Goal: Task Accomplishment & Management: Use online tool/utility

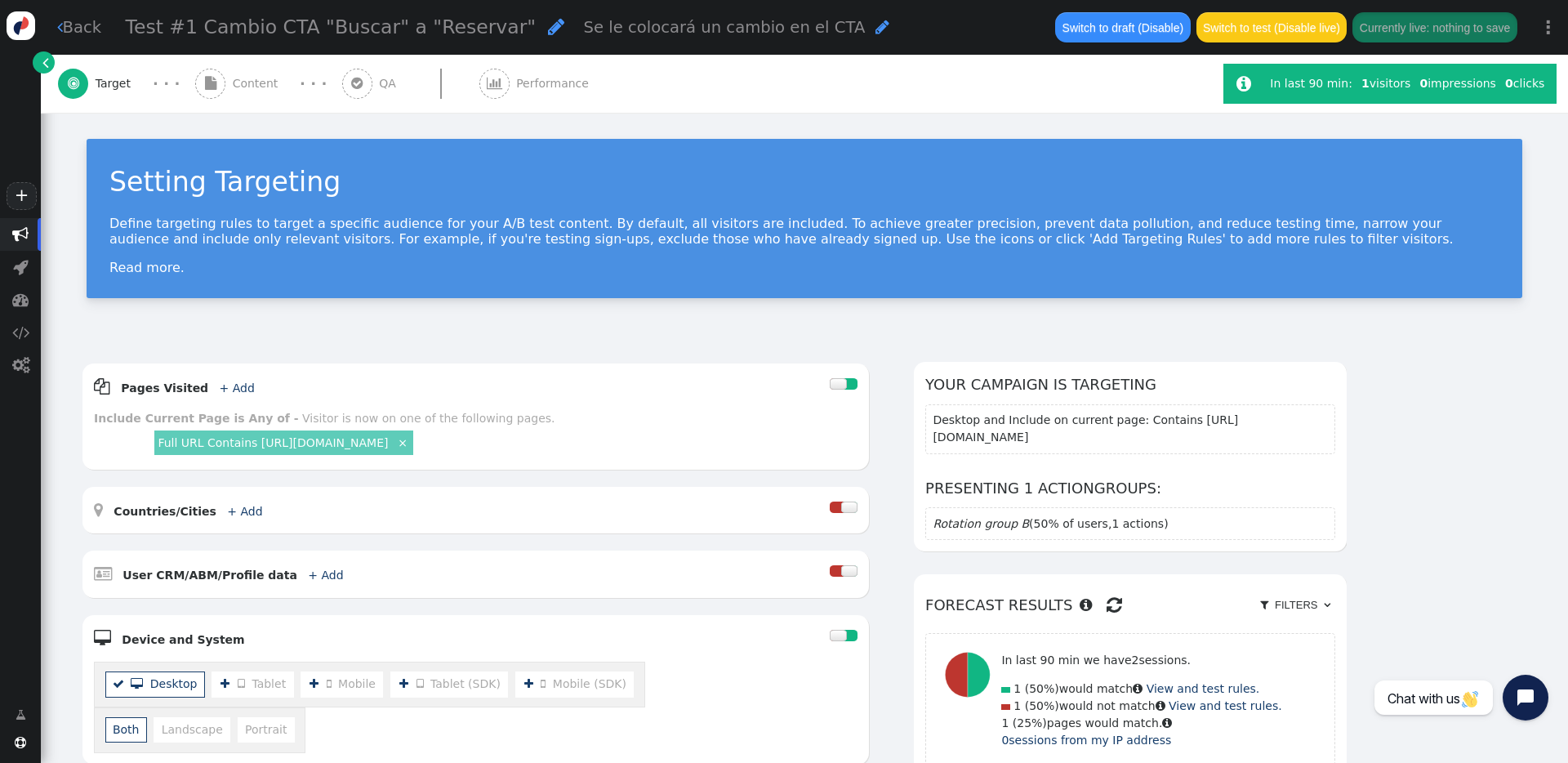
click at [60, 31] on span "" at bounding box center [60, 27] width 5 height 16
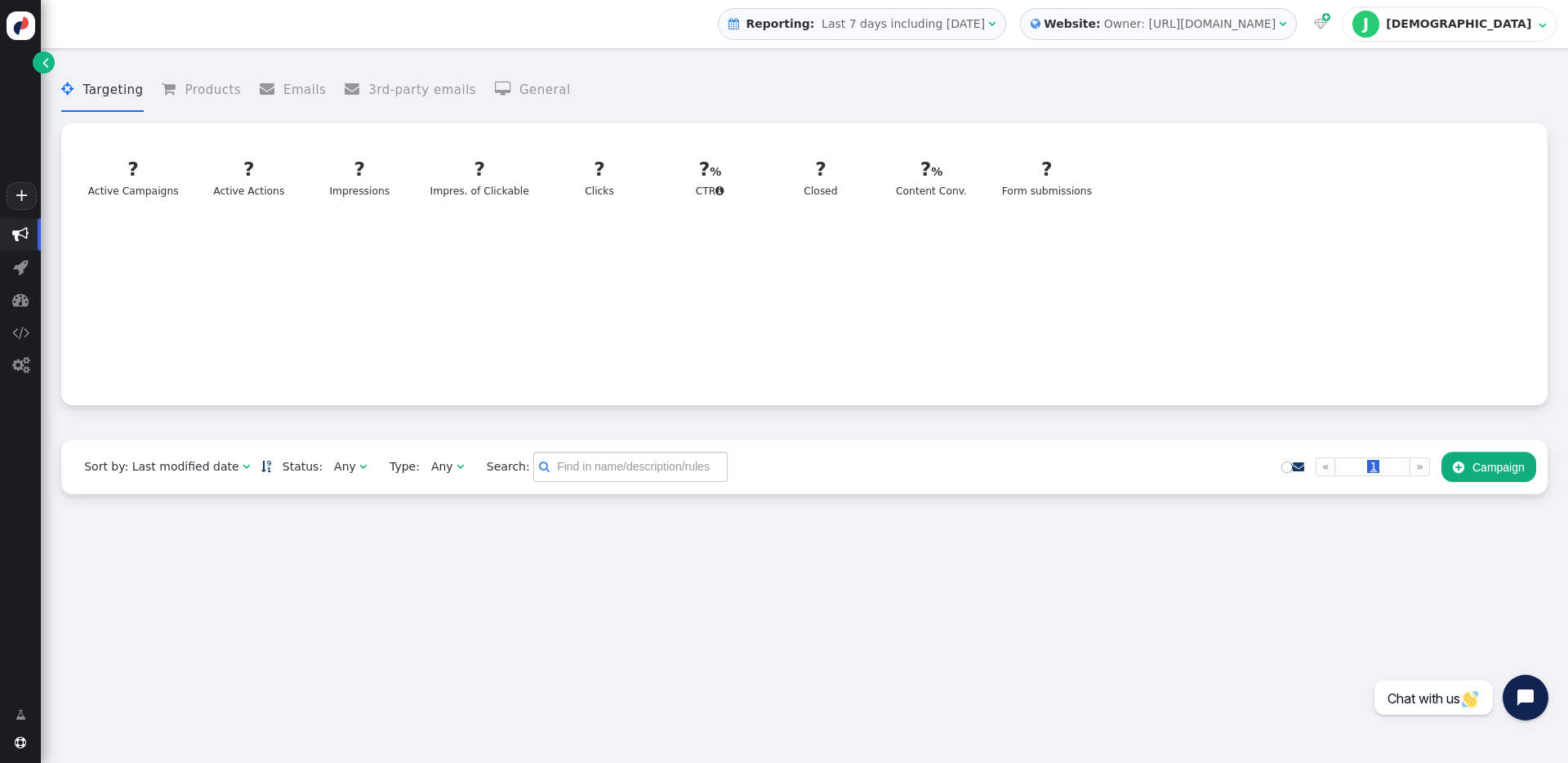
click at [39, 64] on link "" at bounding box center [43, 62] width 22 height 22
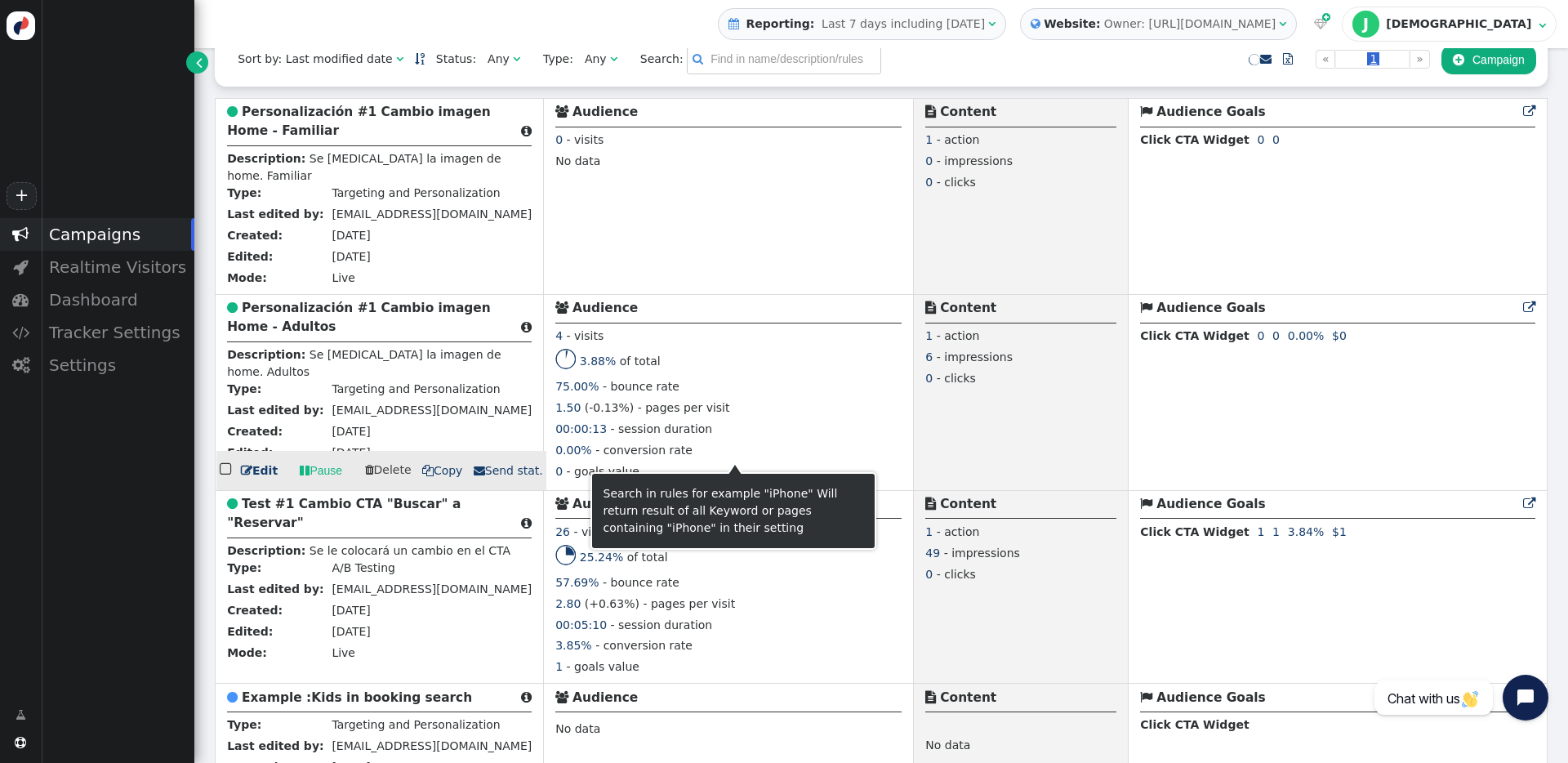
scroll to position [416, 0]
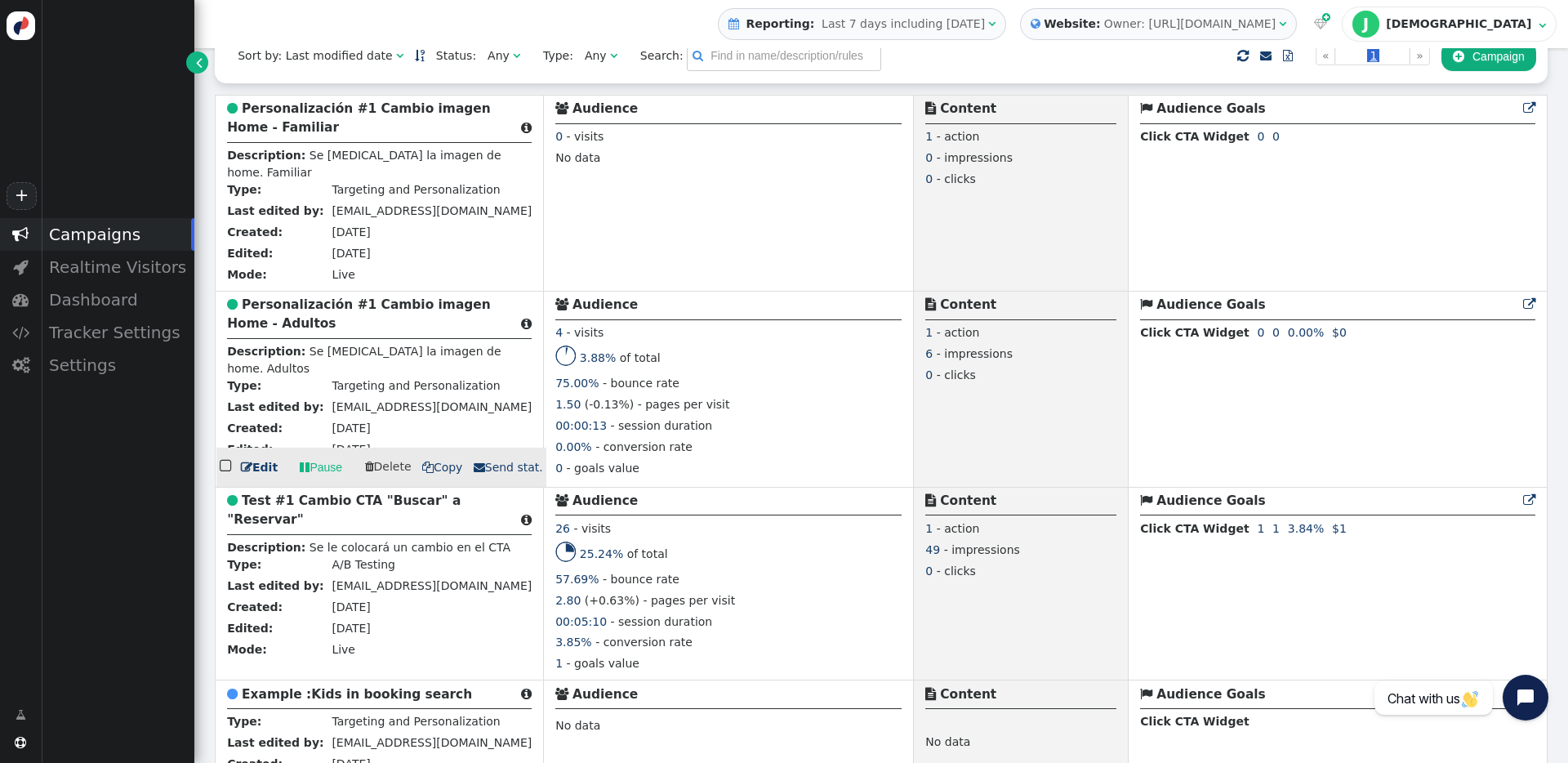
click at [317, 306] on b "Personalización #1 Cambio imagen Home - Adultos" at bounding box center [359, 313] width 264 height 33
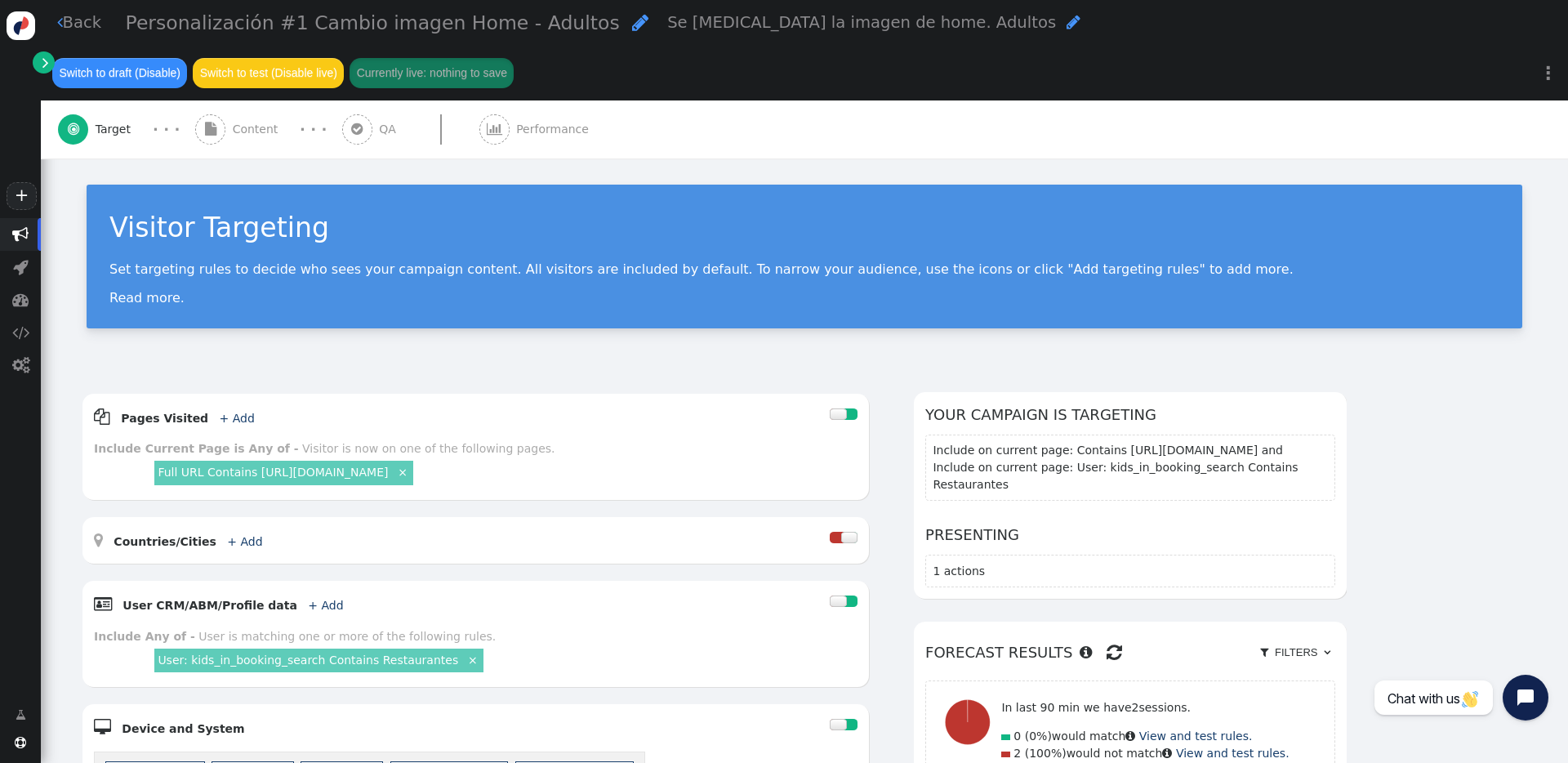
click at [227, 100] on div " Content" at bounding box center [240, 129] width 90 height 58
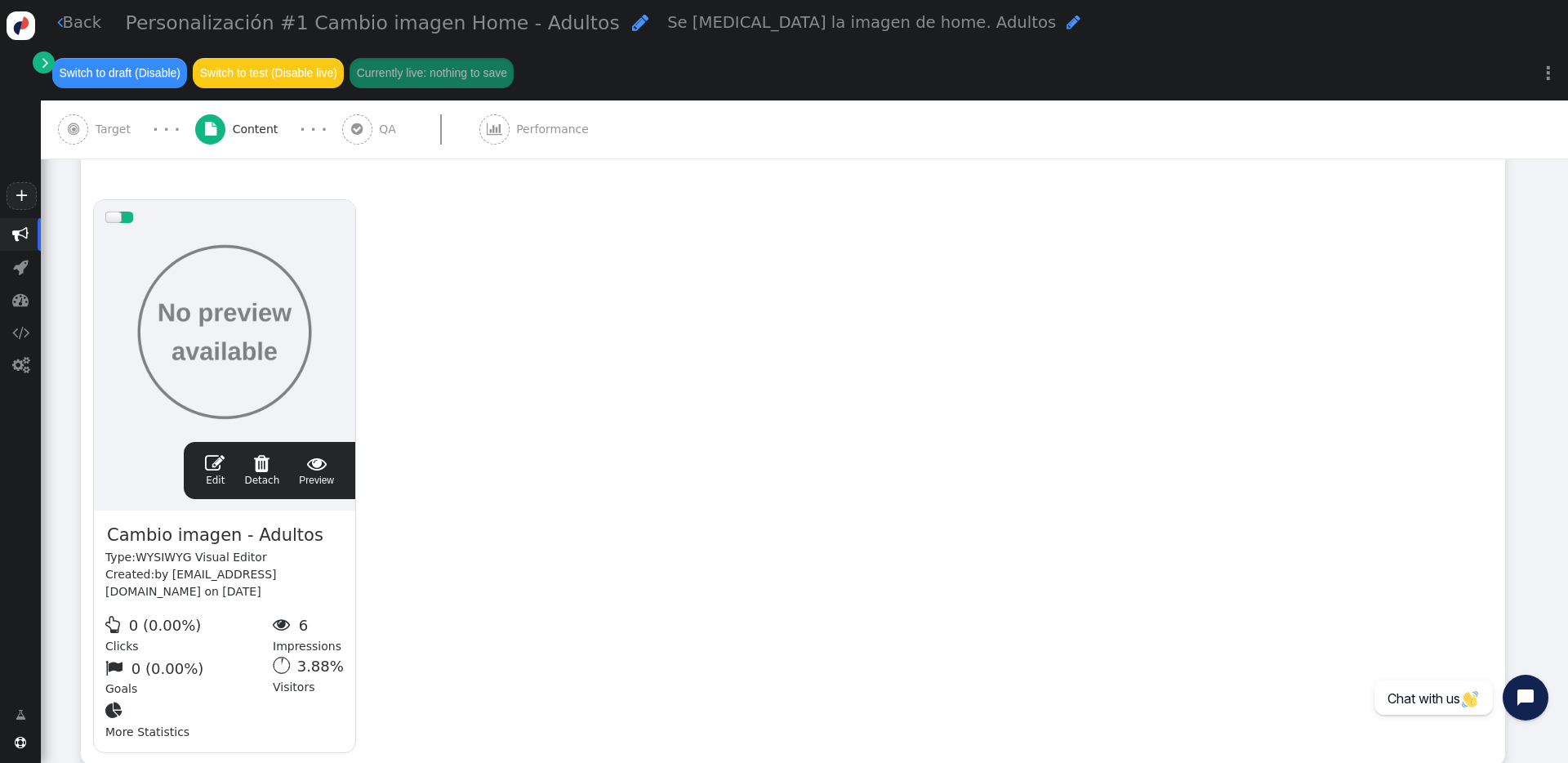
scroll to position [284, 0]
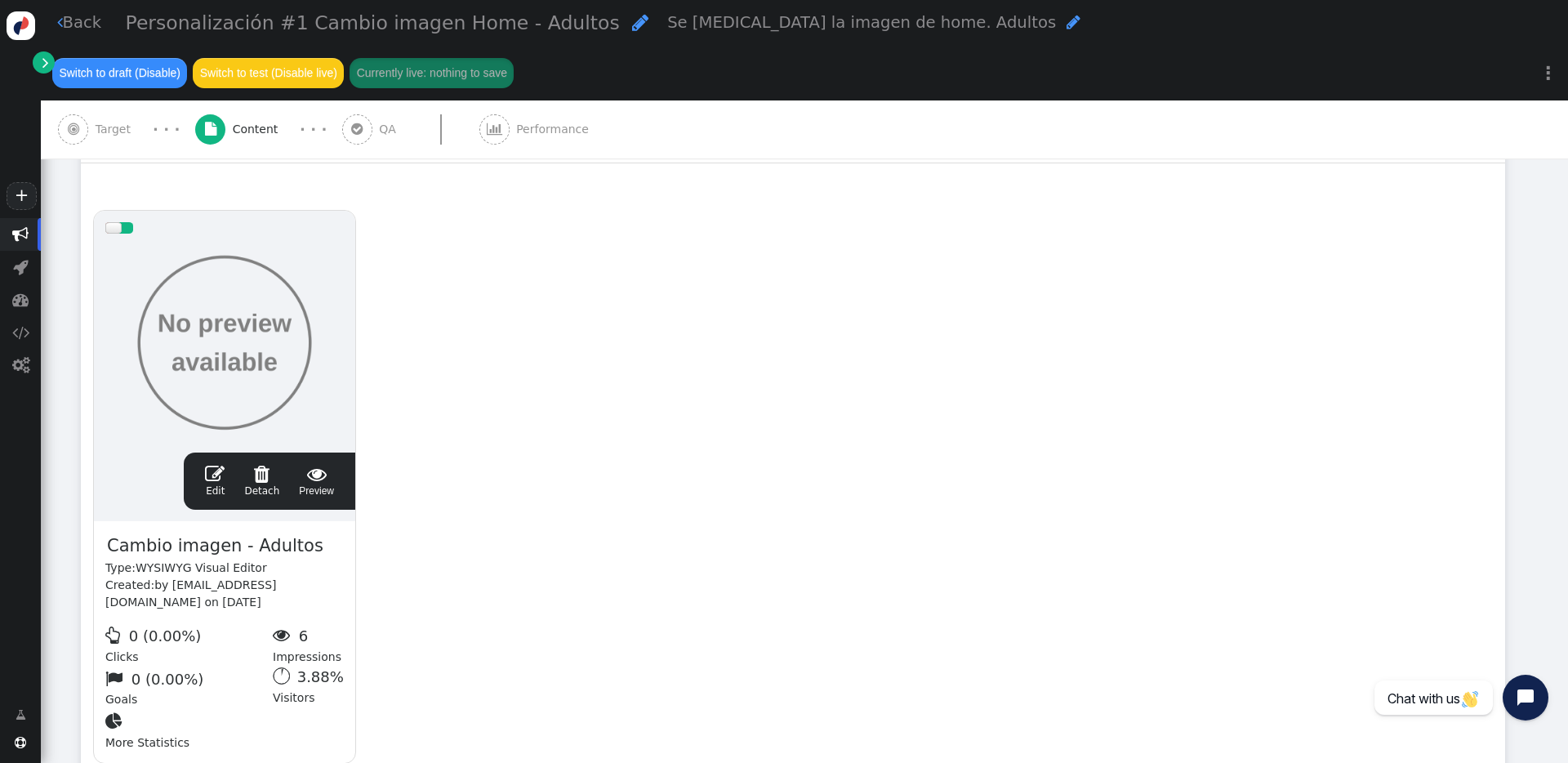
click at [218, 464] on span "" at bounding box center [215, 474] width 20 height 20
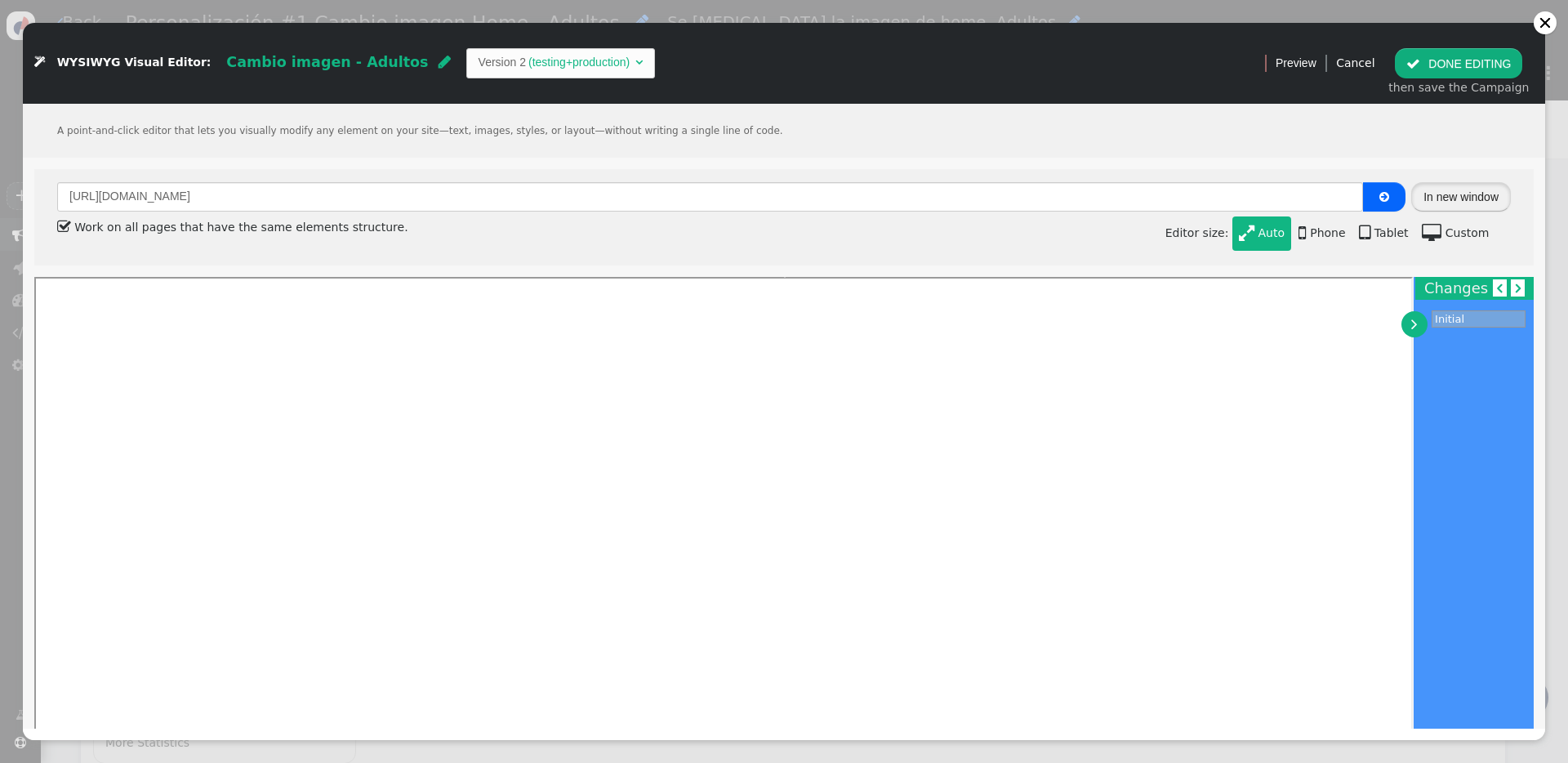
click at [1175, 200] on button "In new window" at bounding box center [1461, 196] width 99 height 30
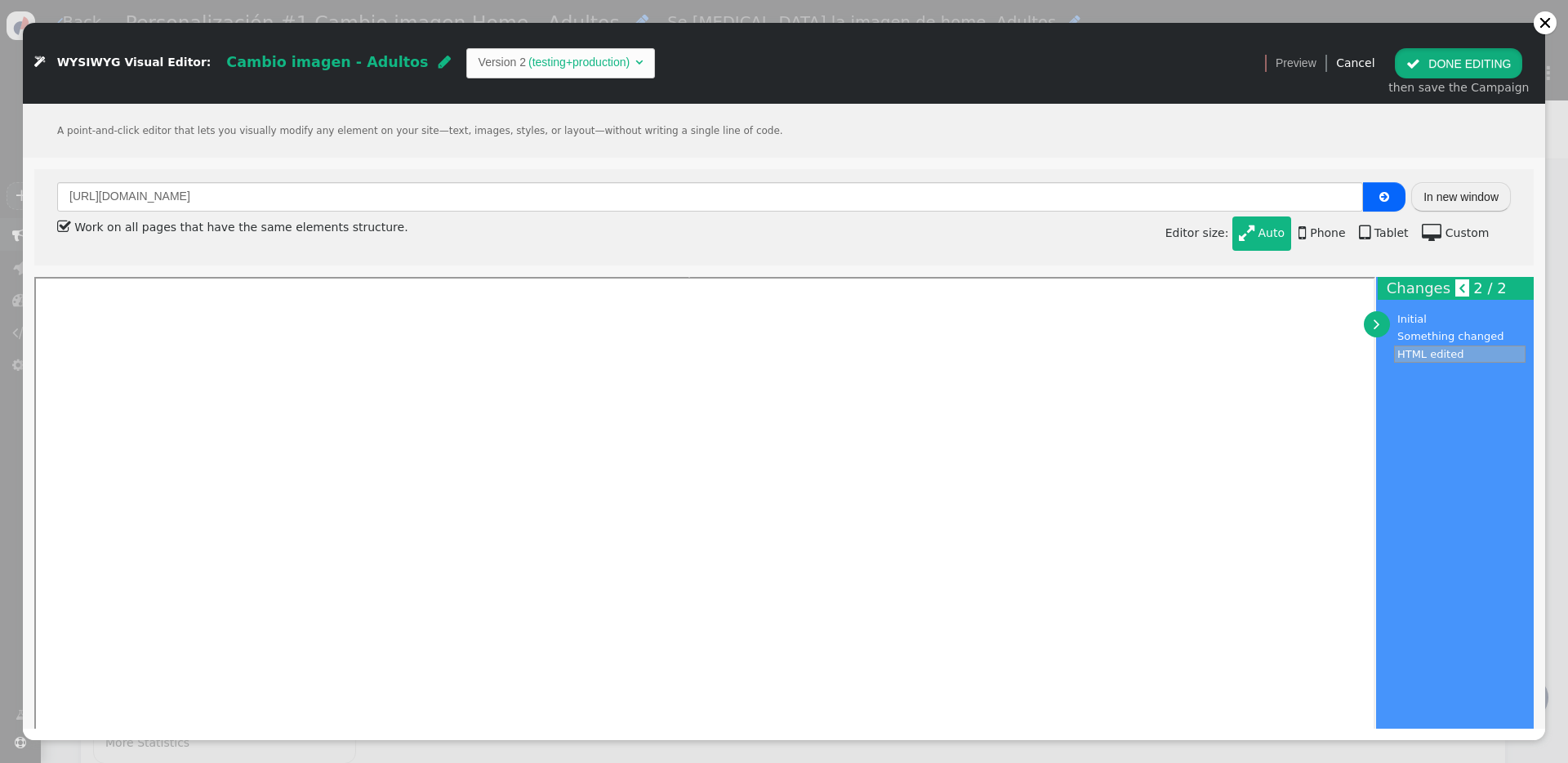
click at [1175, 66] on button " DONE EDITING" at bounding box center [1459, 63] width 127 height 30
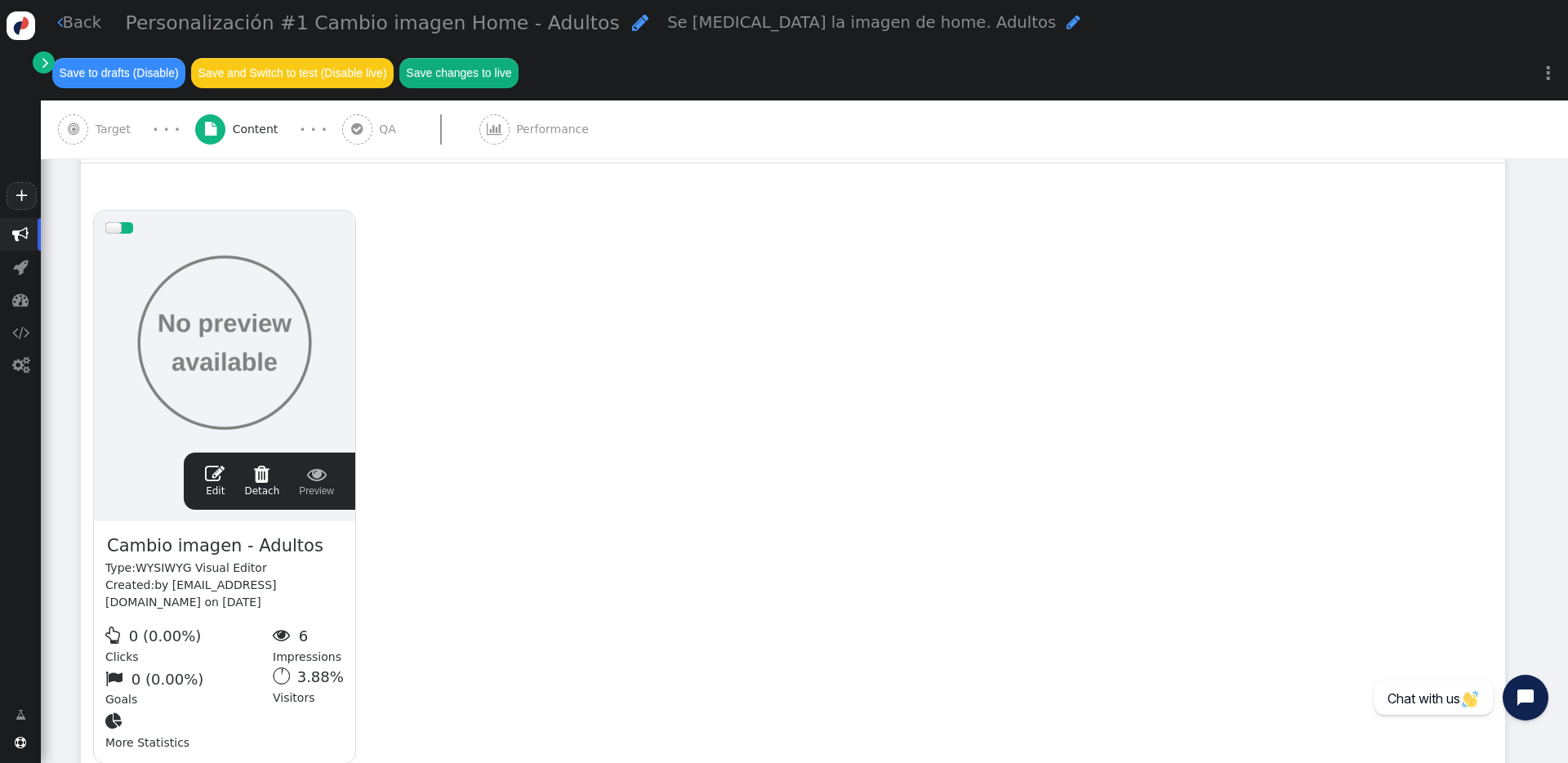
click at [223, 464] on span "" at bounding box center [215, 474] width 20 height 20
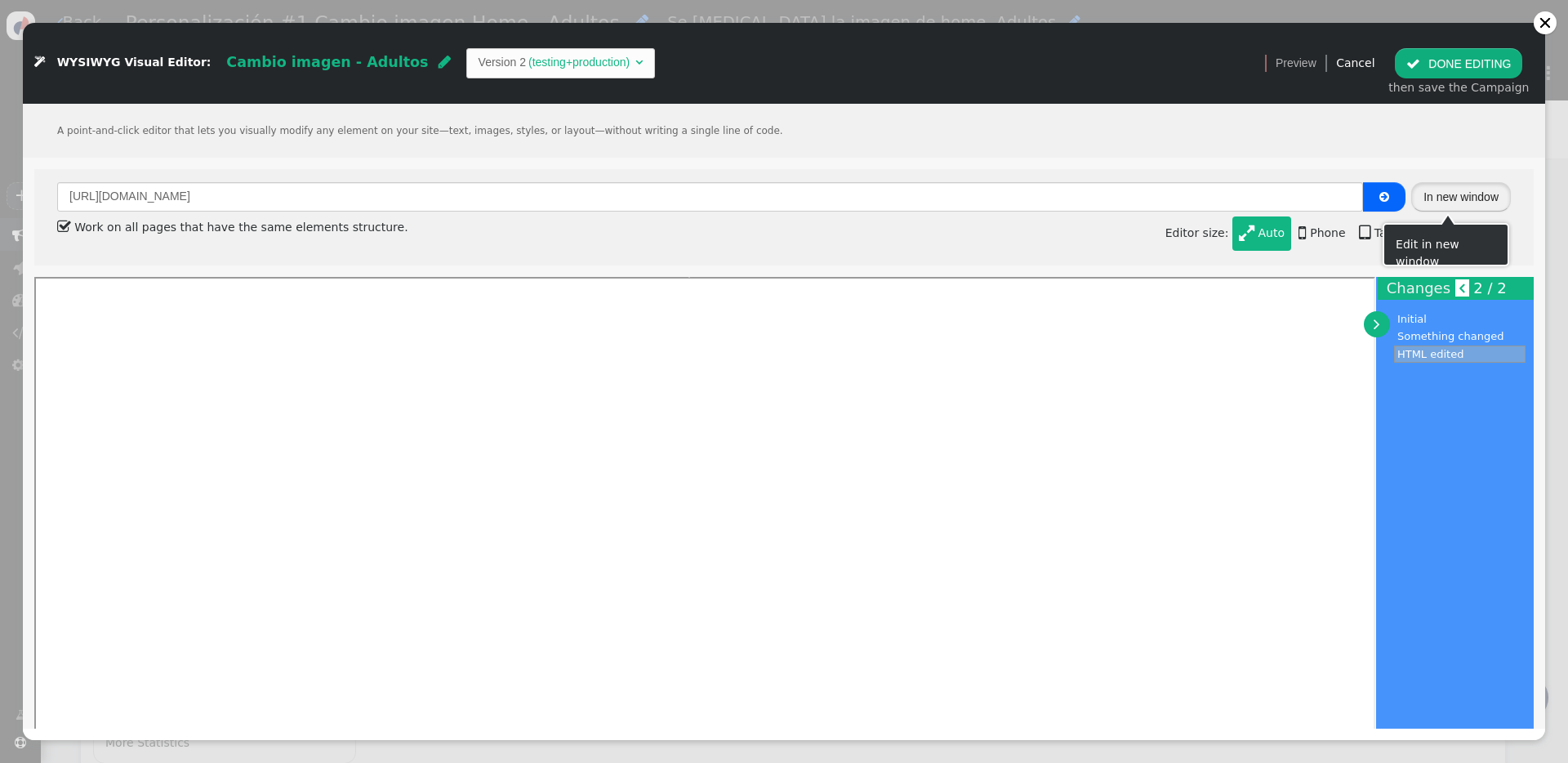
click at [1175, 205] on button "In new window" at bounding box center [1461, 196] width 99 height 30
click at [1175, 29] on div at bounding box center [1545, 22] width 13 height 13
click at [1175, 69] on button " DONE EDITING" at bounding box center [1459, 63] width 127 height 30
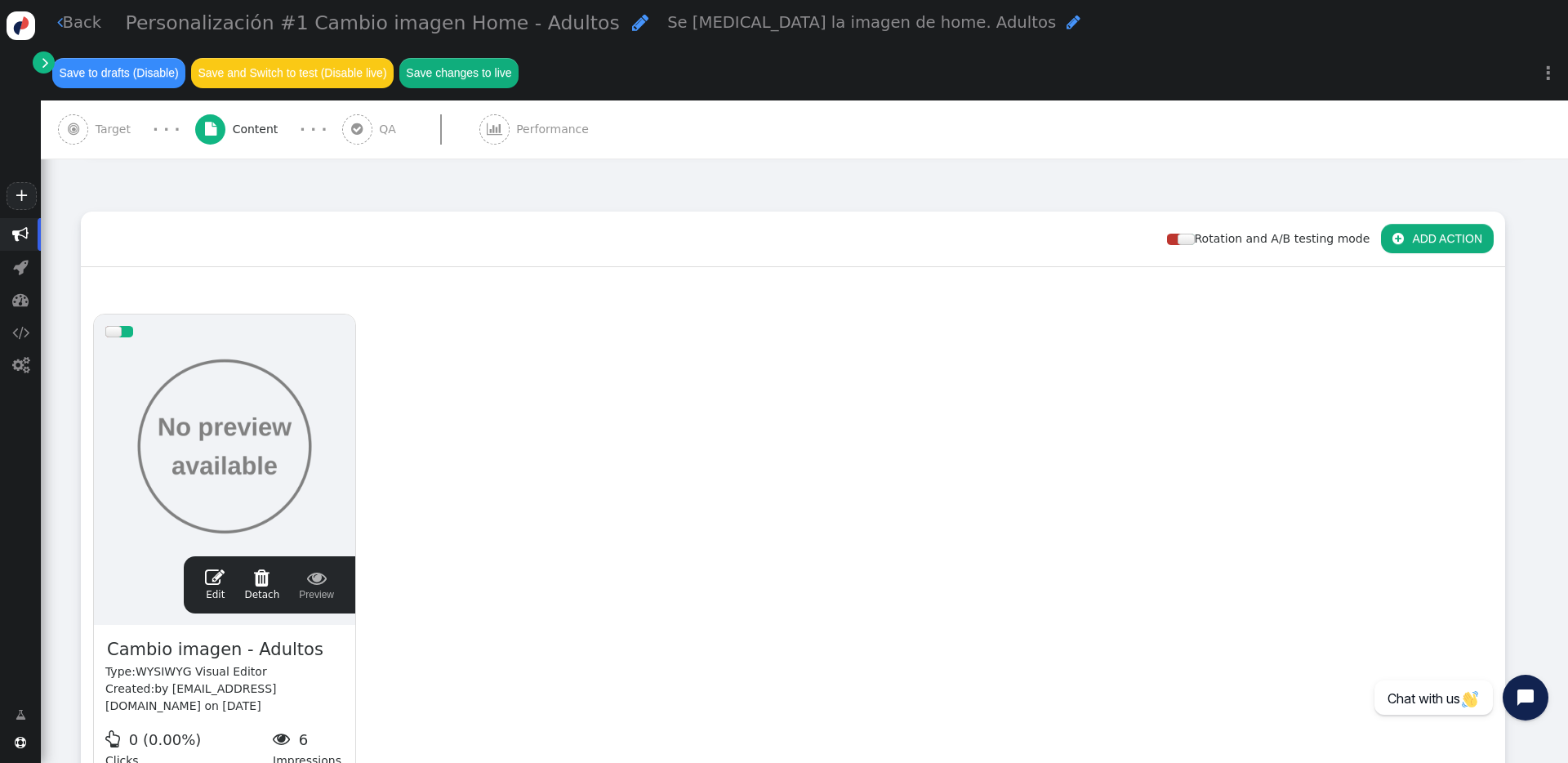
scroll to position [0, 0]
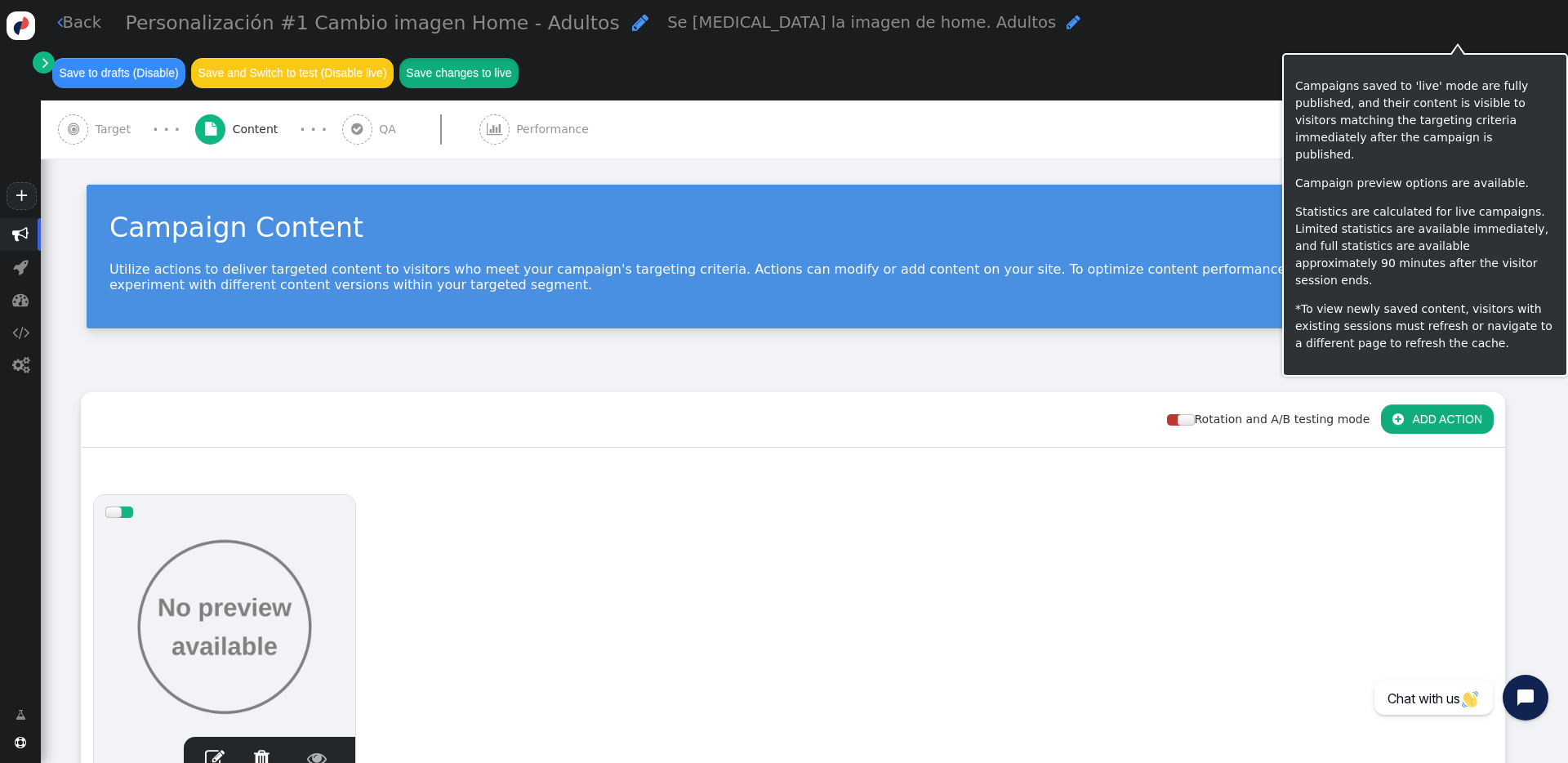
click at [518, 58] on button "Save changes to live" at bounding box center [458, 73] width 119 height 30
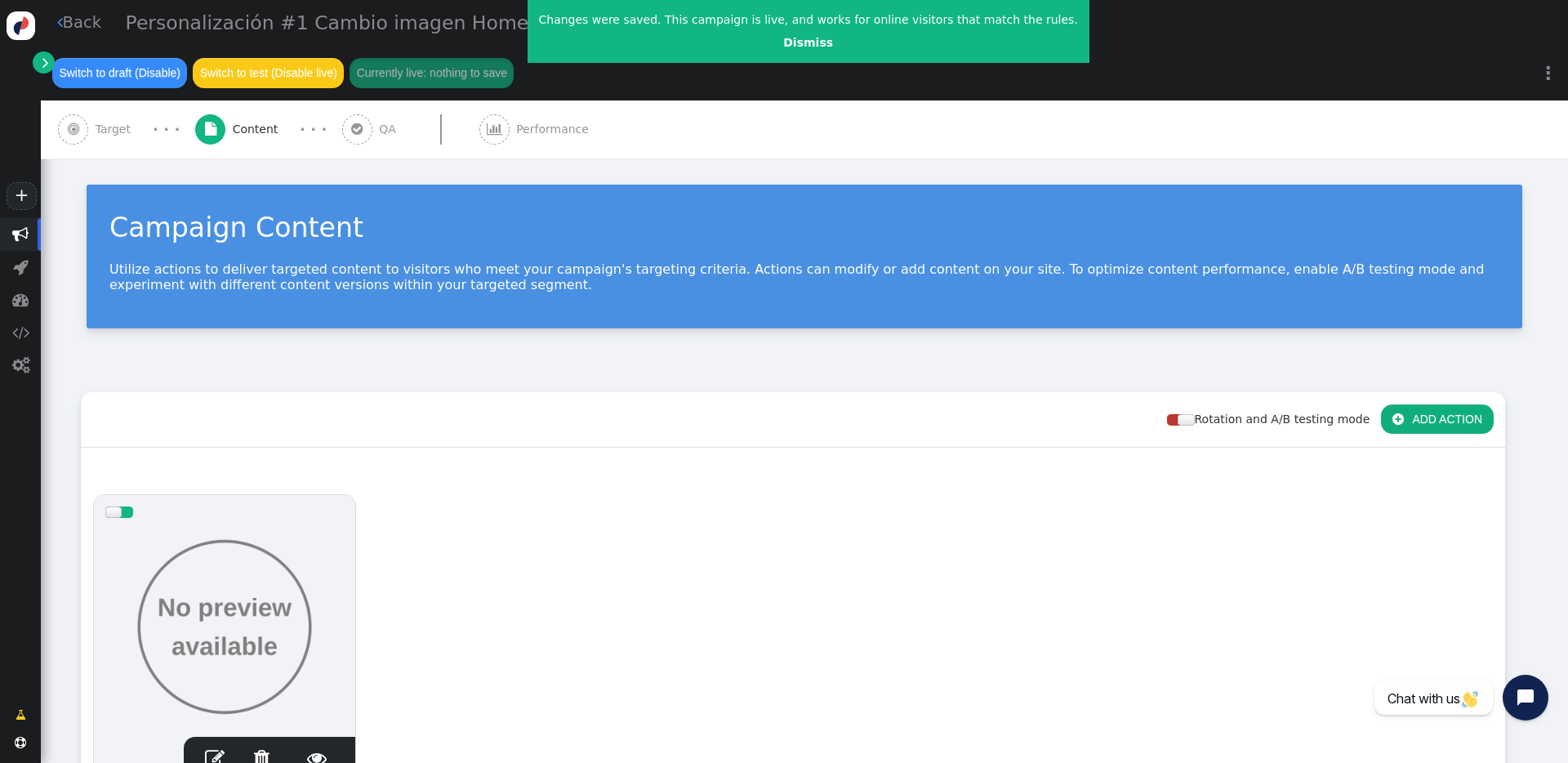
click at [64, 29] on link " Back" at bounding box center [80, 22] width 45 height 23
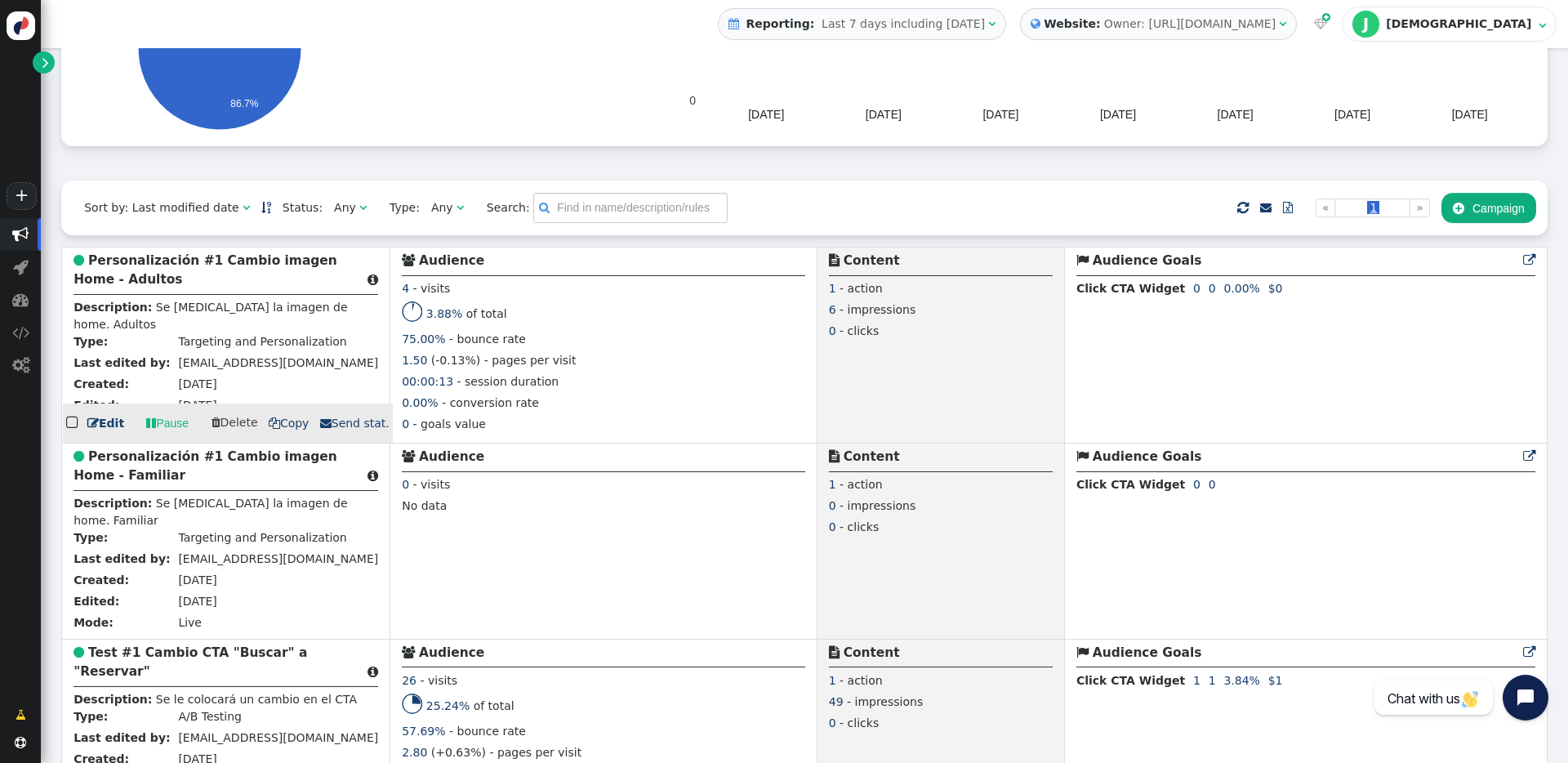
scroll to position [283, 0]
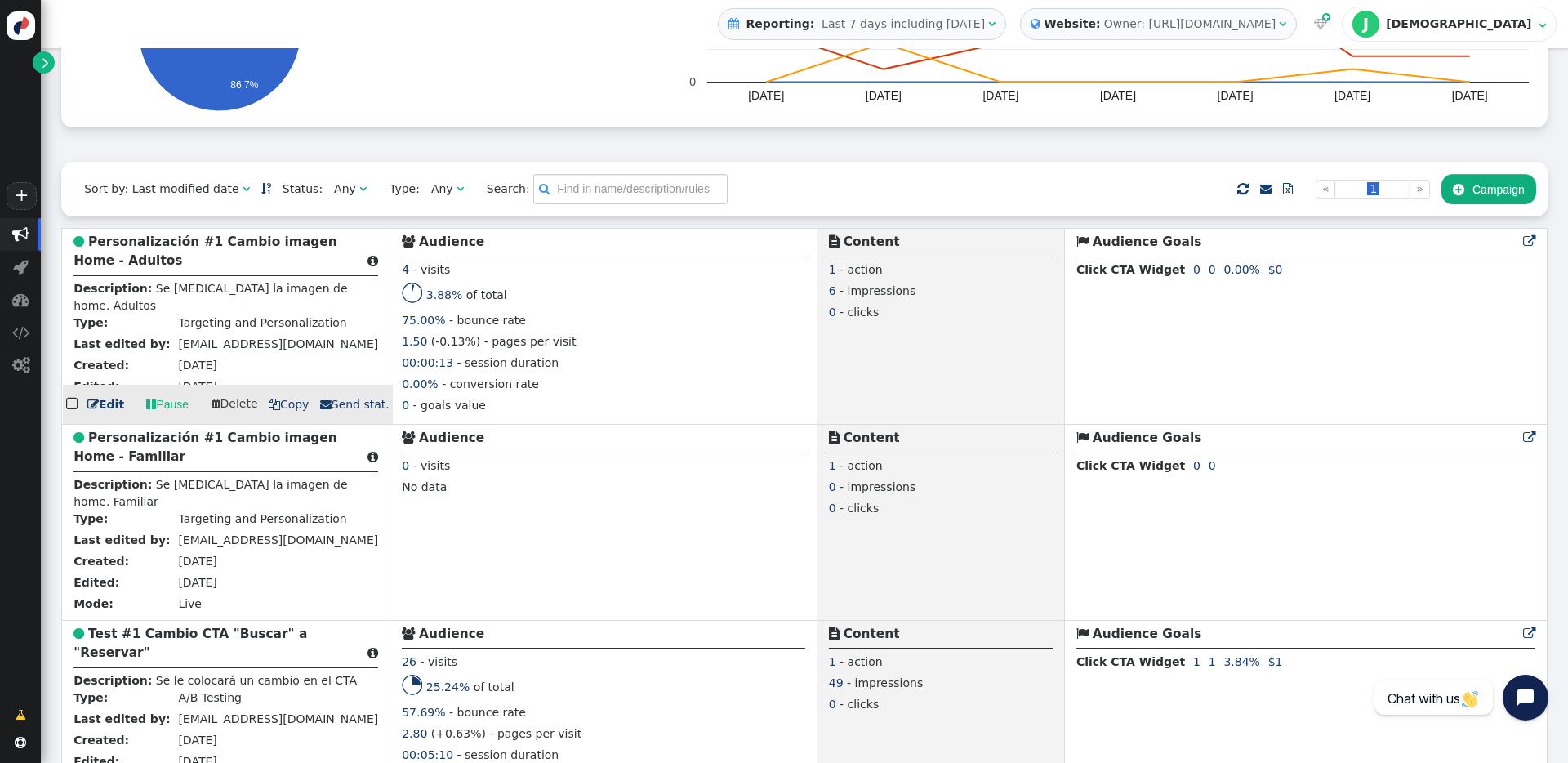
click at [116, 410] on link " Edit" at bounding box center [106, 404] width 37 height 17
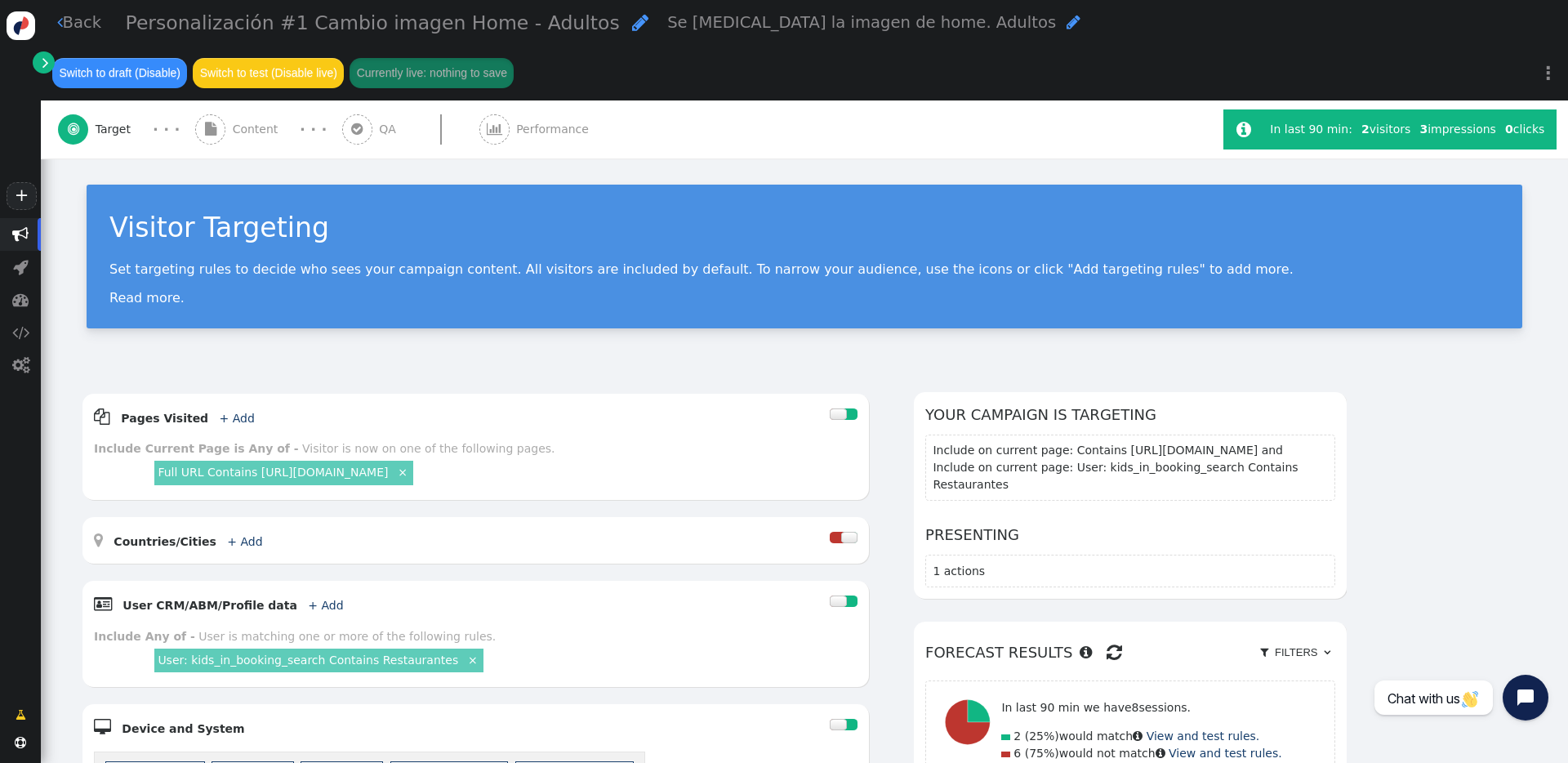
click at [240, 121] on span "Content" at bounding box center [259, 129] width 52 height 17
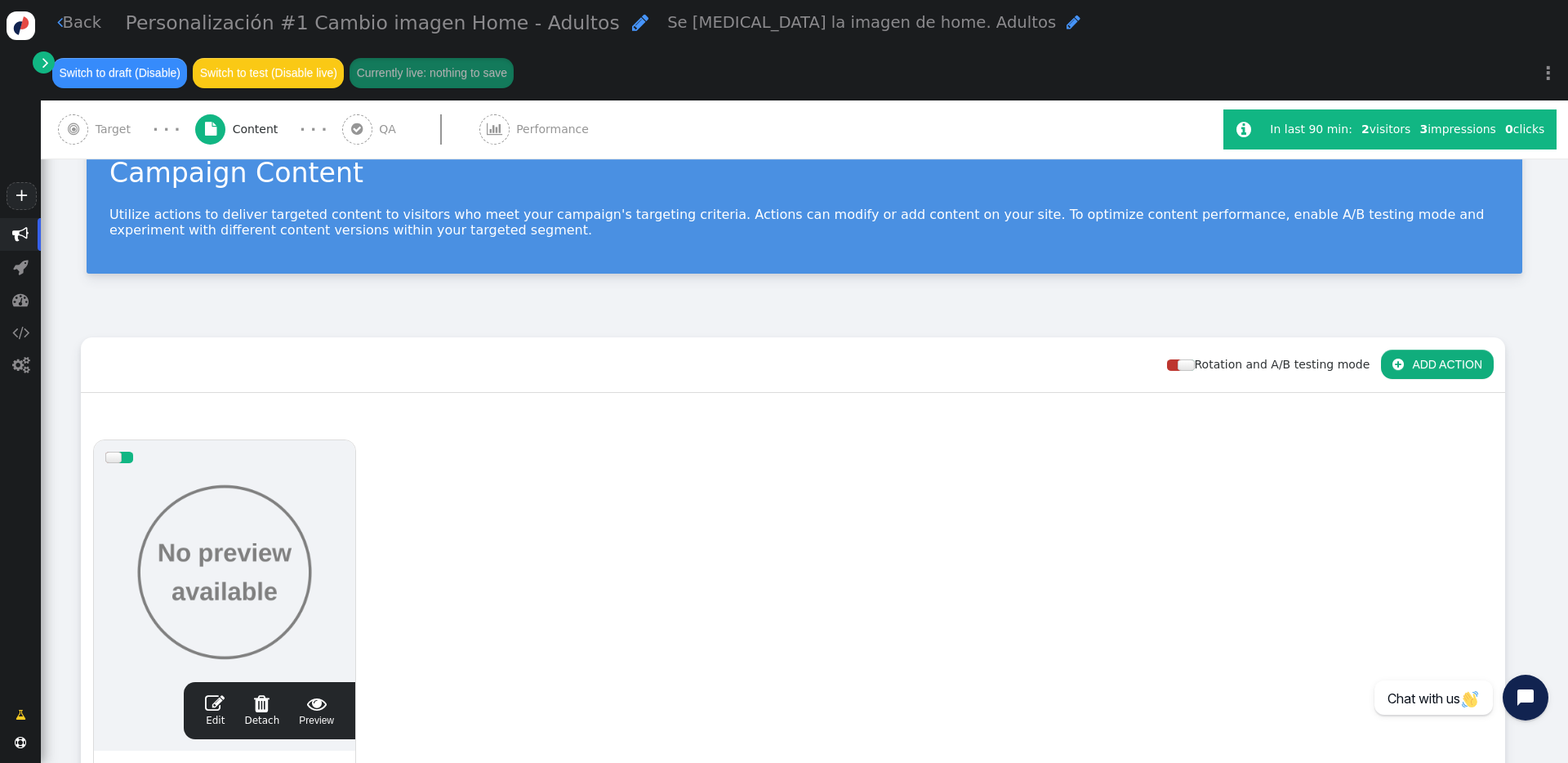
scroll to position [125, 0]
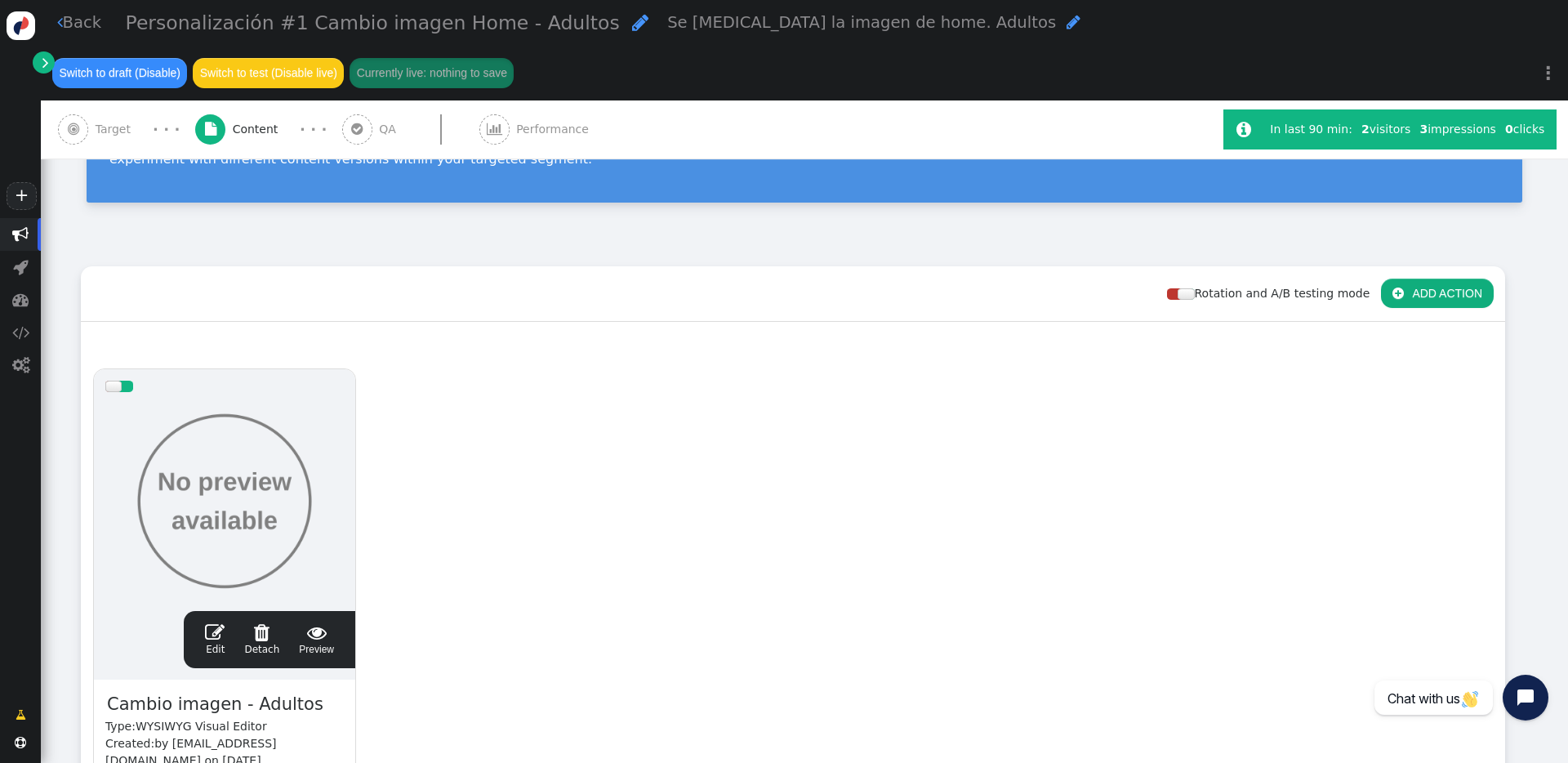
click at [222, 546] on span "" at bounding box center [215, 632] width 20 height 20
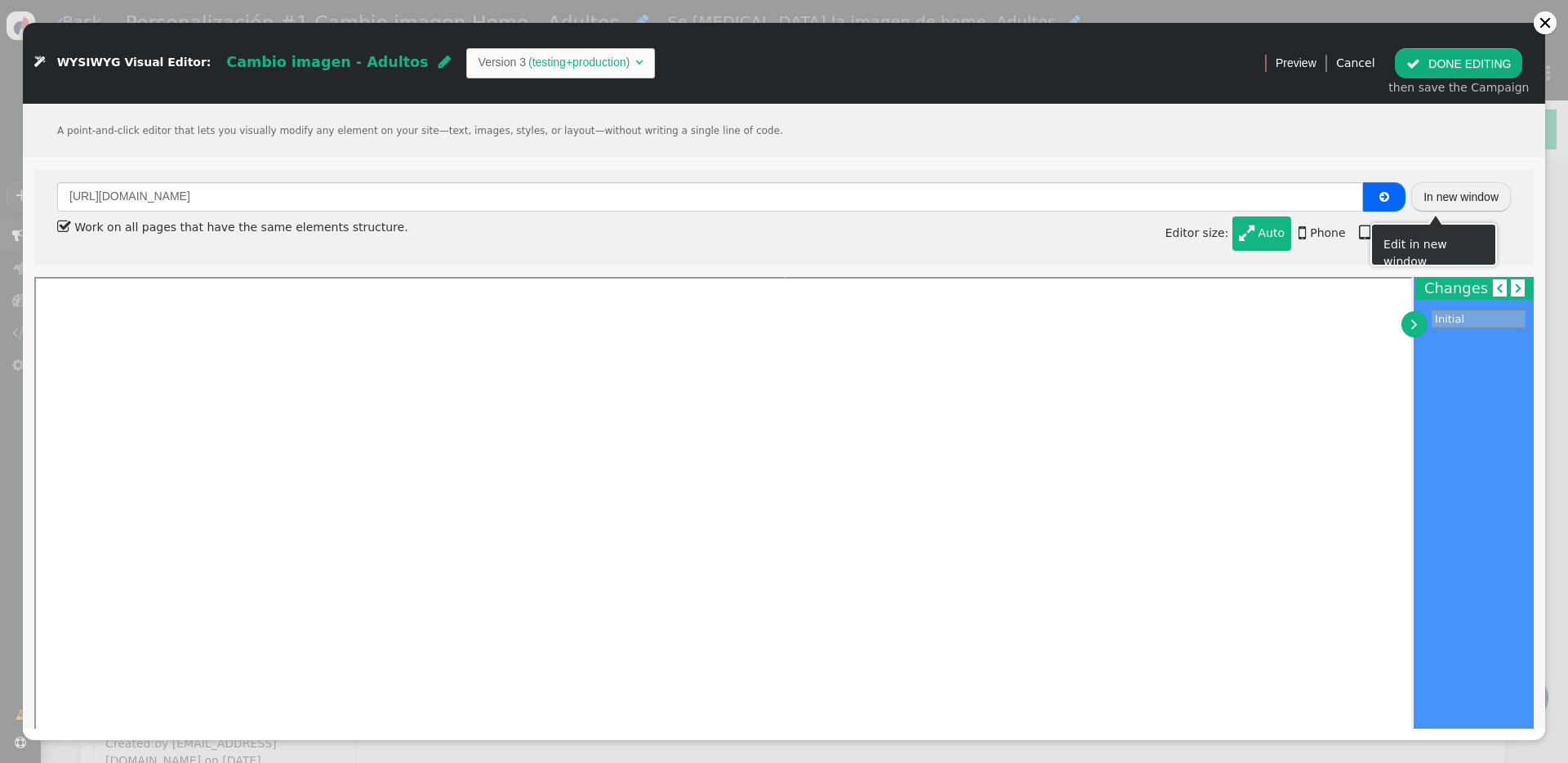
click at [1175, 188] on button "In new window" at bounding box center [1461, 196] width 99 height 30
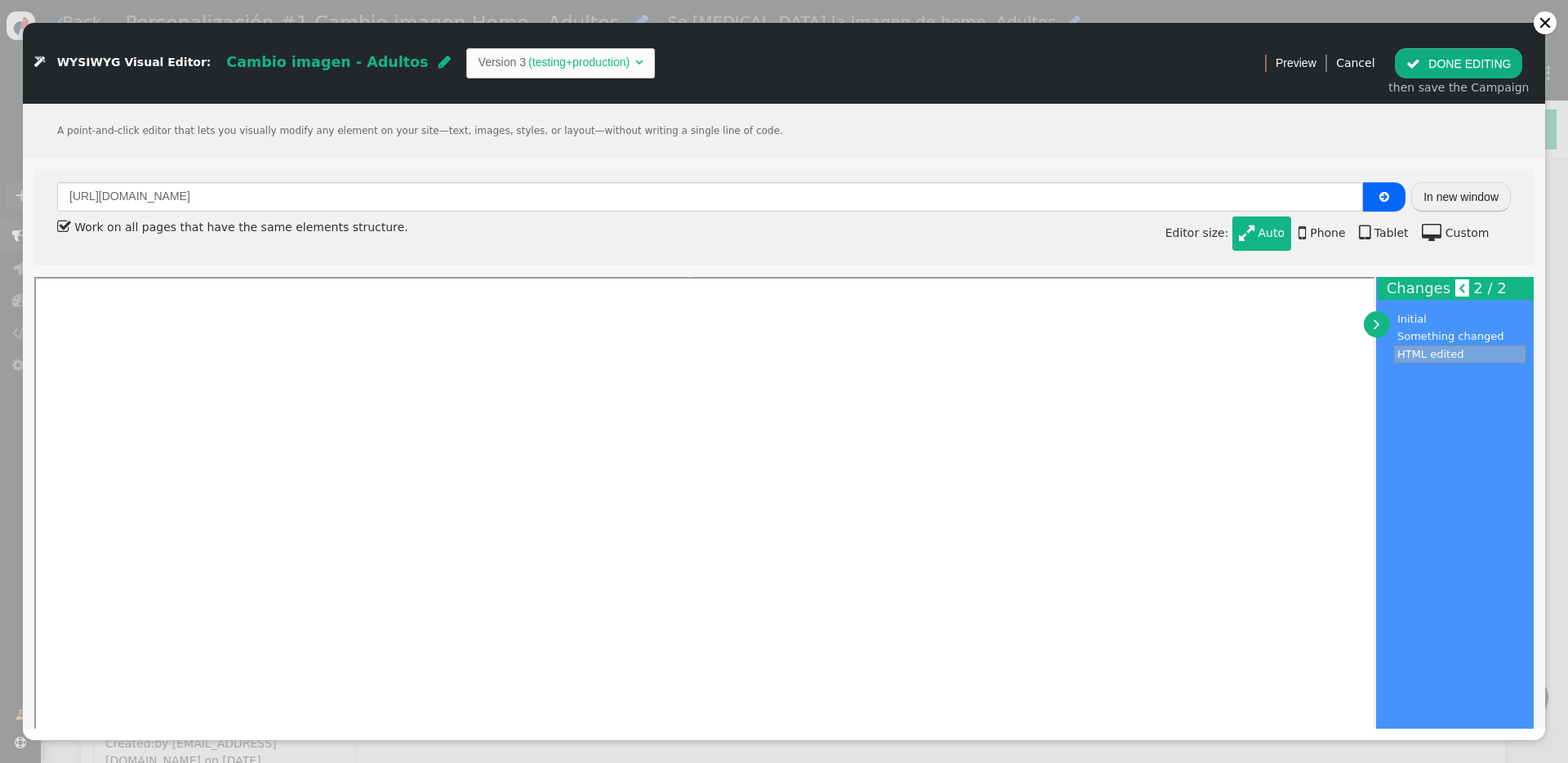
click at [1175, 21] on div at bounding box center [1545, 22] width 13 height 13
click at [1175, 25] on div at bounding box center [1545, 22] width 13 height 13
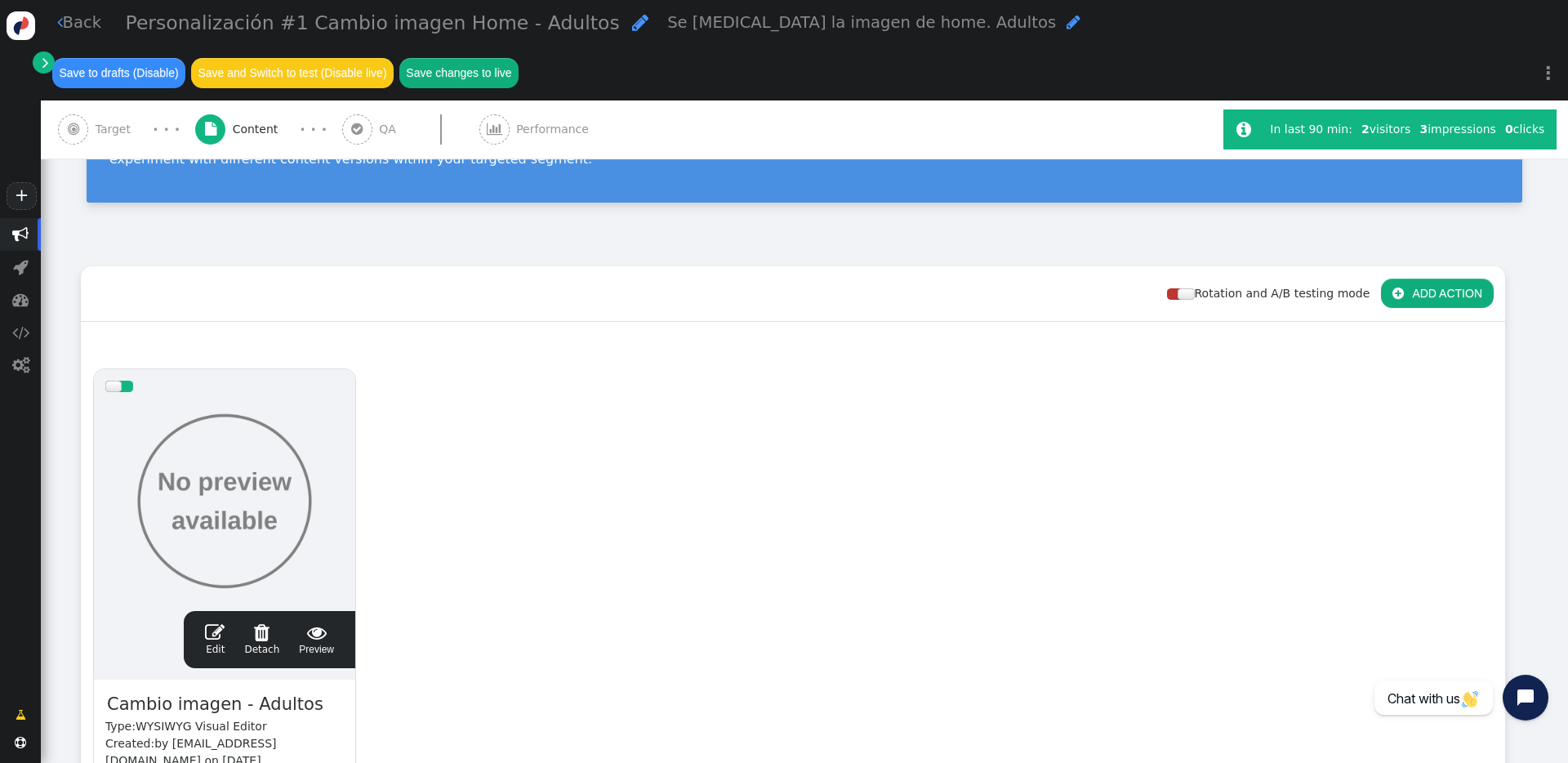
click at [469, 321] on div " Drag Content Here to whole audience (100%) drag this  Edit  Detach  Previe…" at bounding box center [793, 628] width 1424 height 613
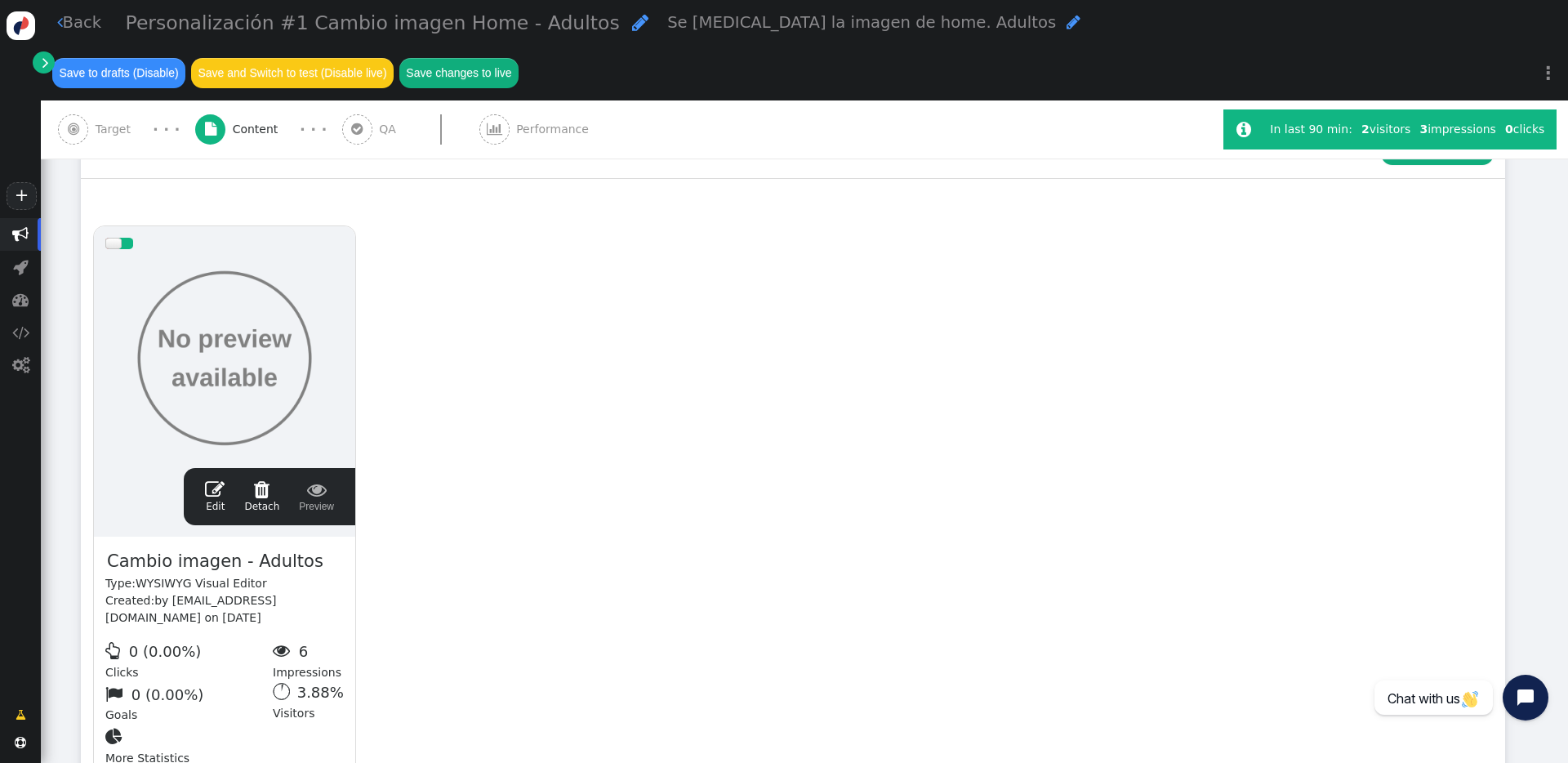
scroll to position [382, 0]
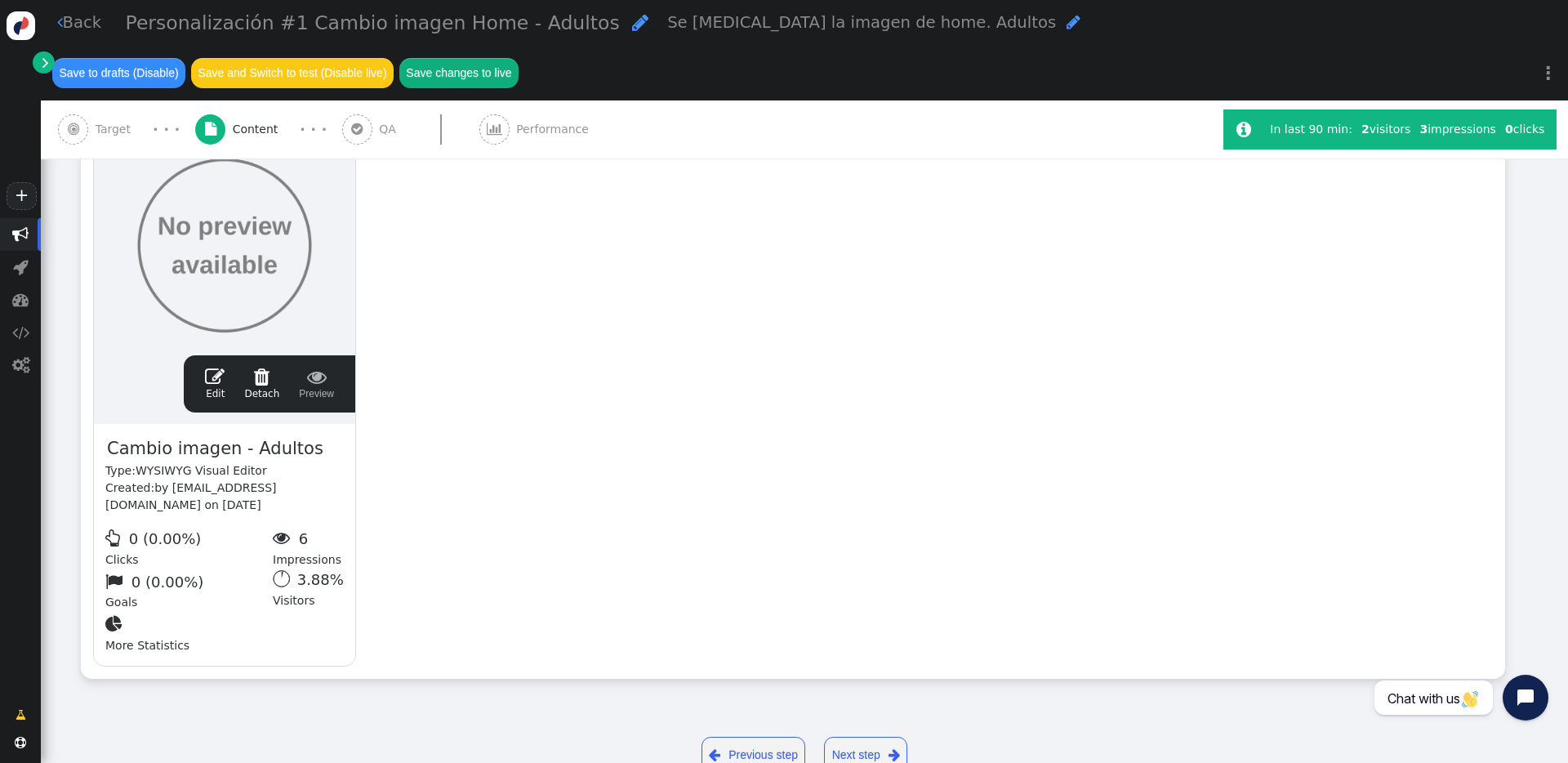
click at [64, 25] on link " Back" at bounding box center [80, 22] width 45 height 23
click at [45, 59] on span "" at bounding box center [45, 62] width 6 height 17
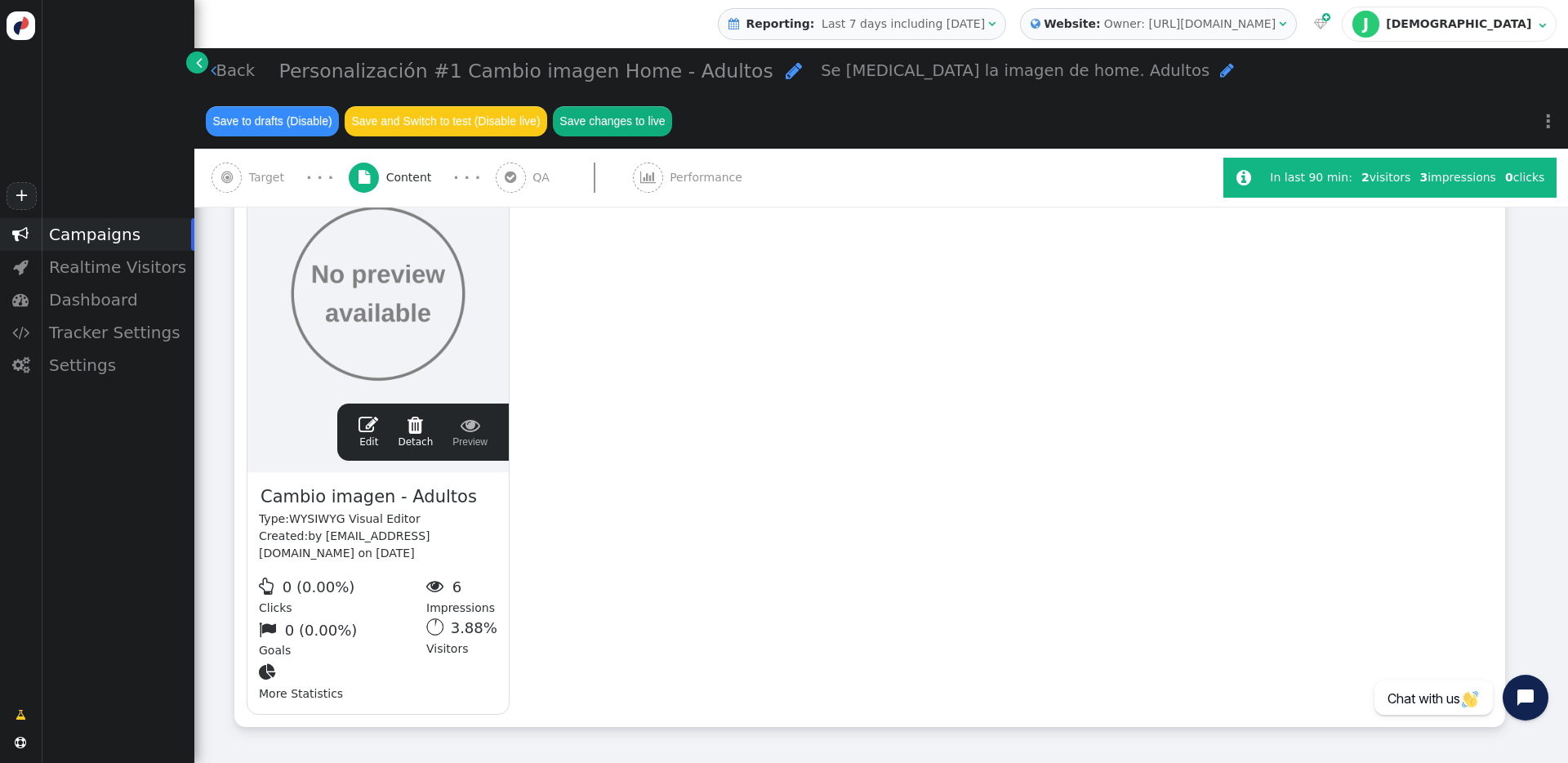
scroll to position [431, 0]
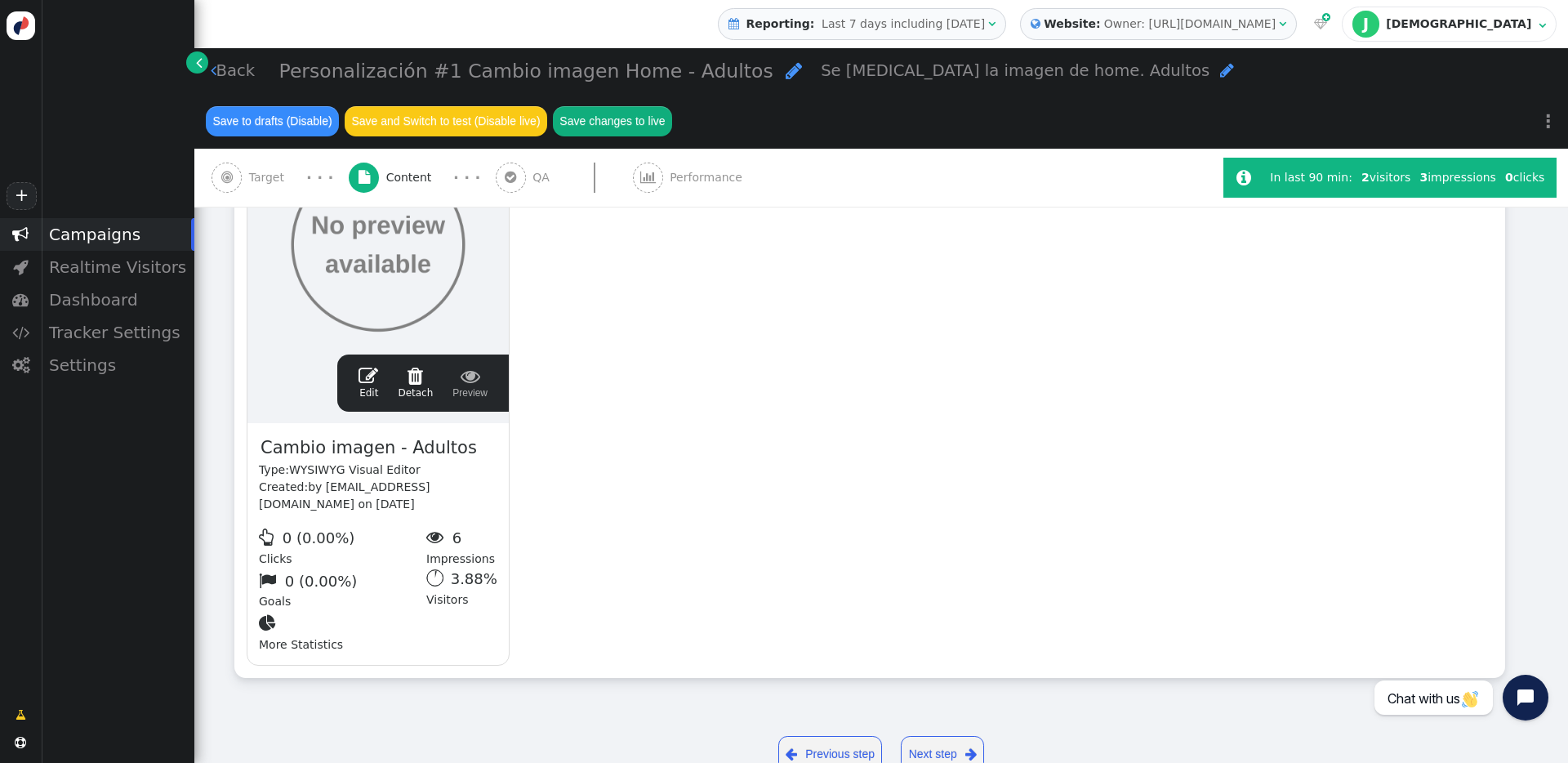
click at [378, 385] on span "" at bounding box center [368, 376] width 20 height 20
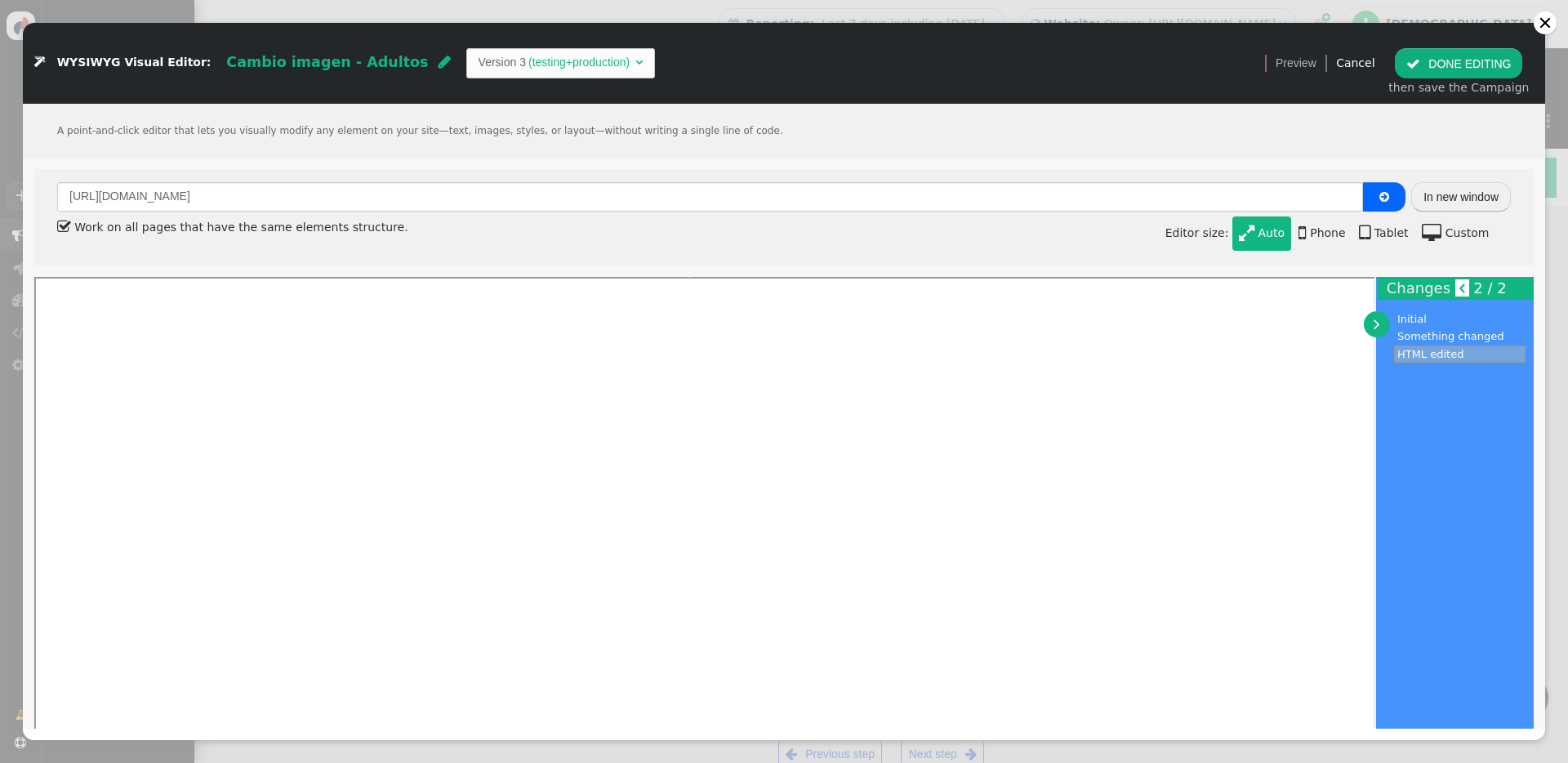
click at [1175, 209] on button "In new window" at bounding box center [1461, 196] width 99 height 30
click at [1175, 24] on div at bounding box center [1545, 22] width 13 height 13
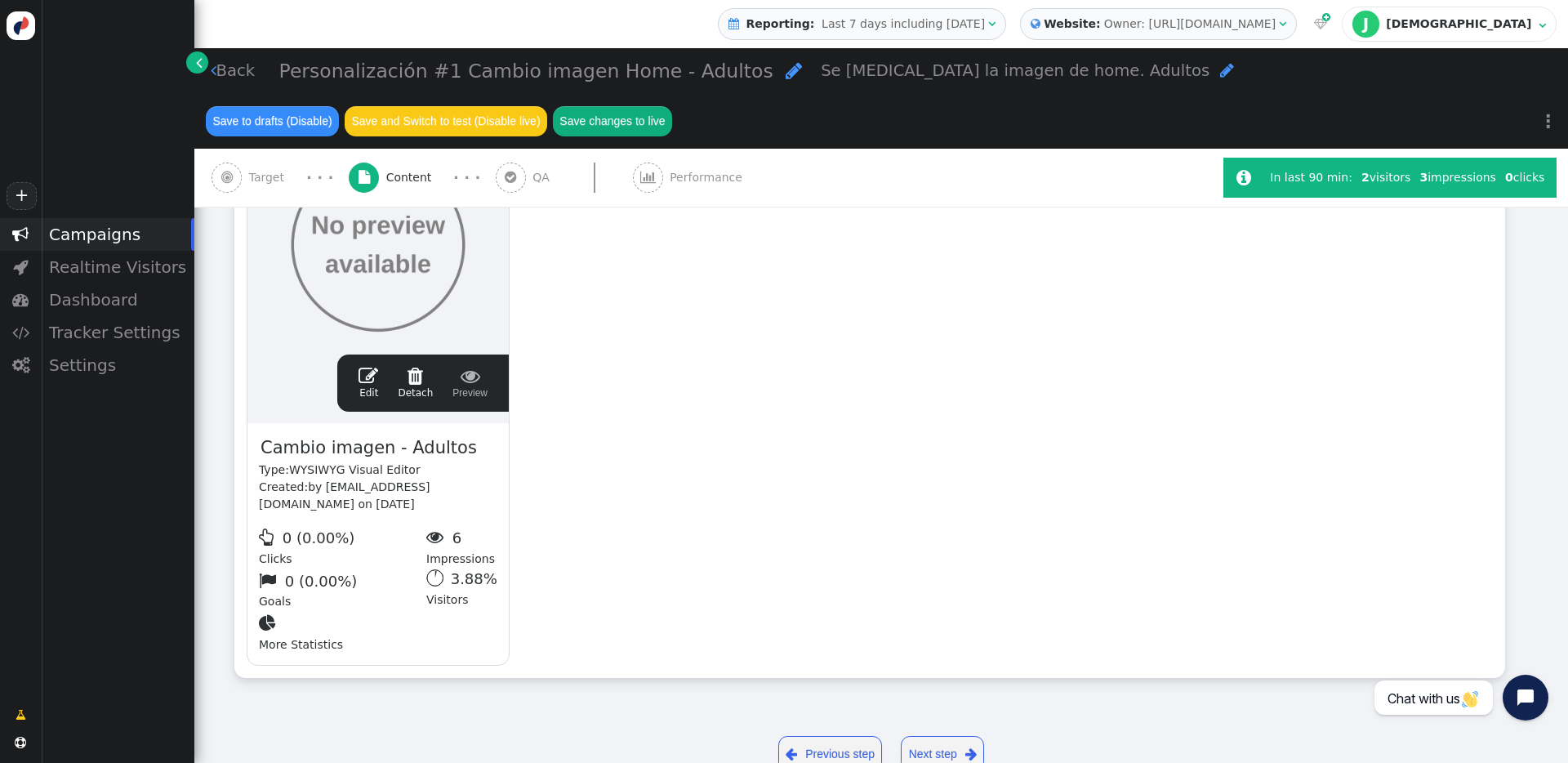
click at [210, 62] on div " Back Personalización #1 Cambio imagen Home - Adultos  Se [MEDICAL_DATA] la i…" at bounding box center [881, 99] width 1374 height 100
click at [187, 64] on link "" at bounding box center [197, 62] width 22 height 22
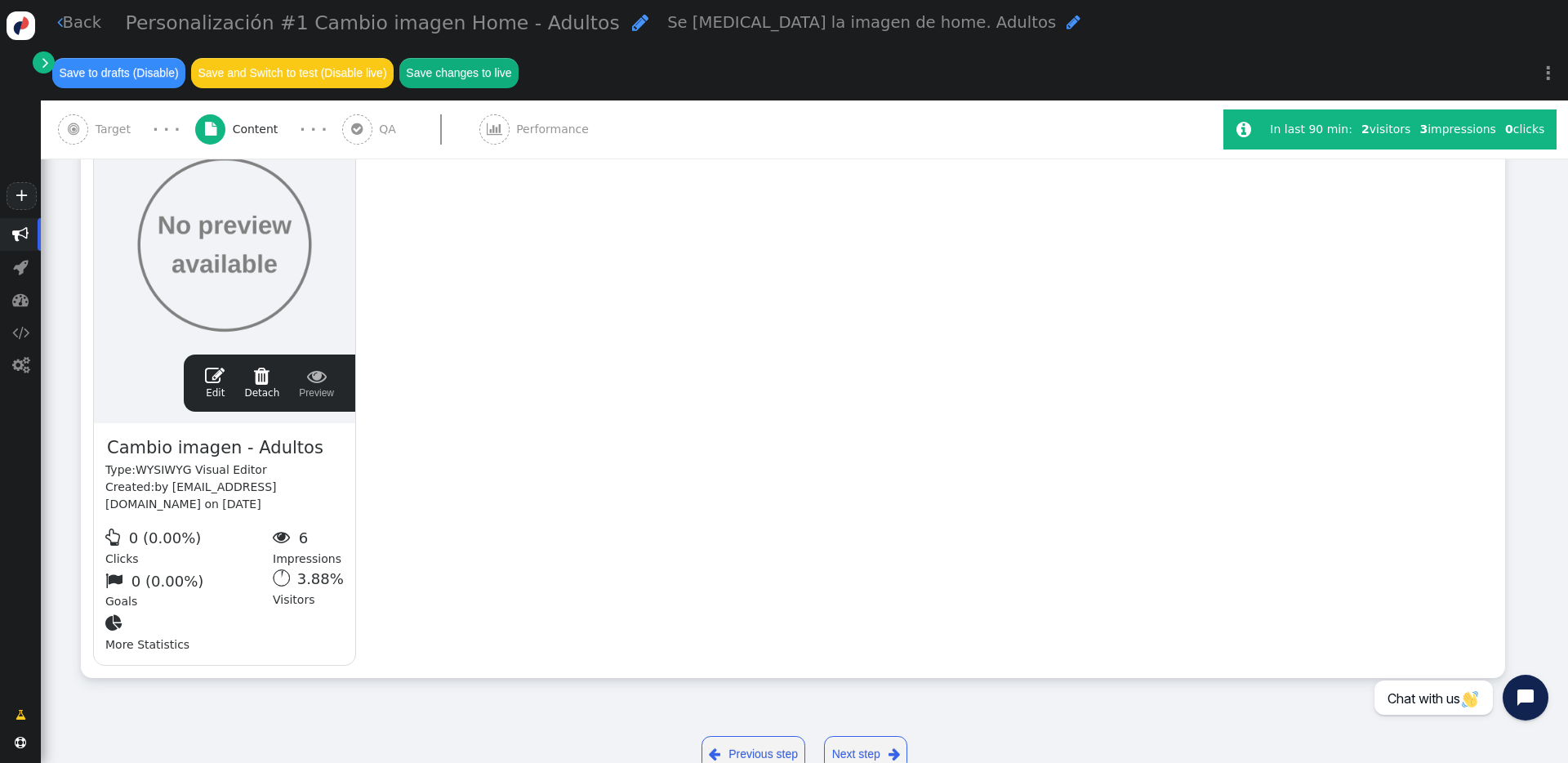
scroll to position [382, 0]
click at [62, 27] on link " Back" at bounding box center [80, 22] width 45 height 23
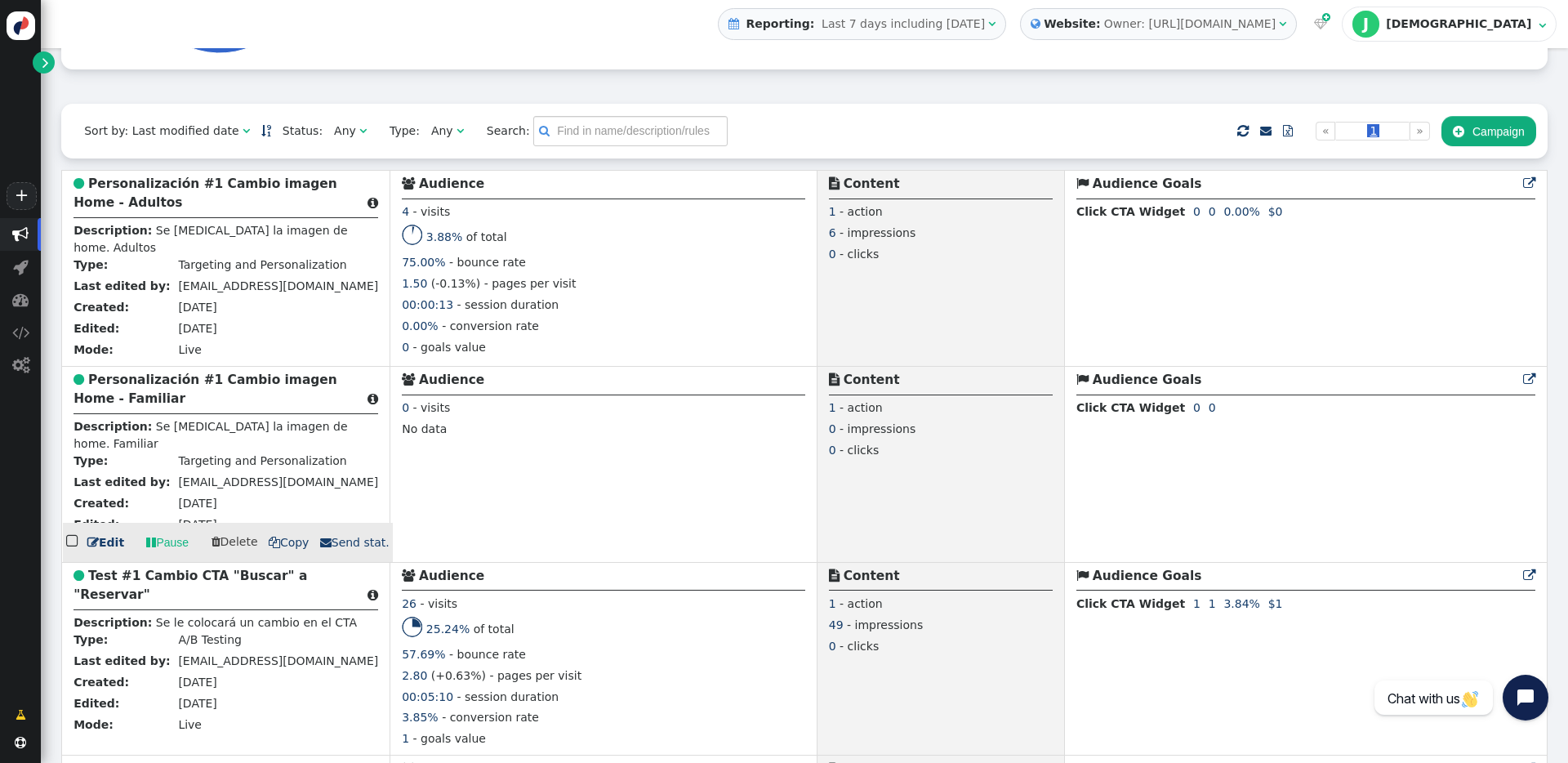
scroll to position [349, 0]
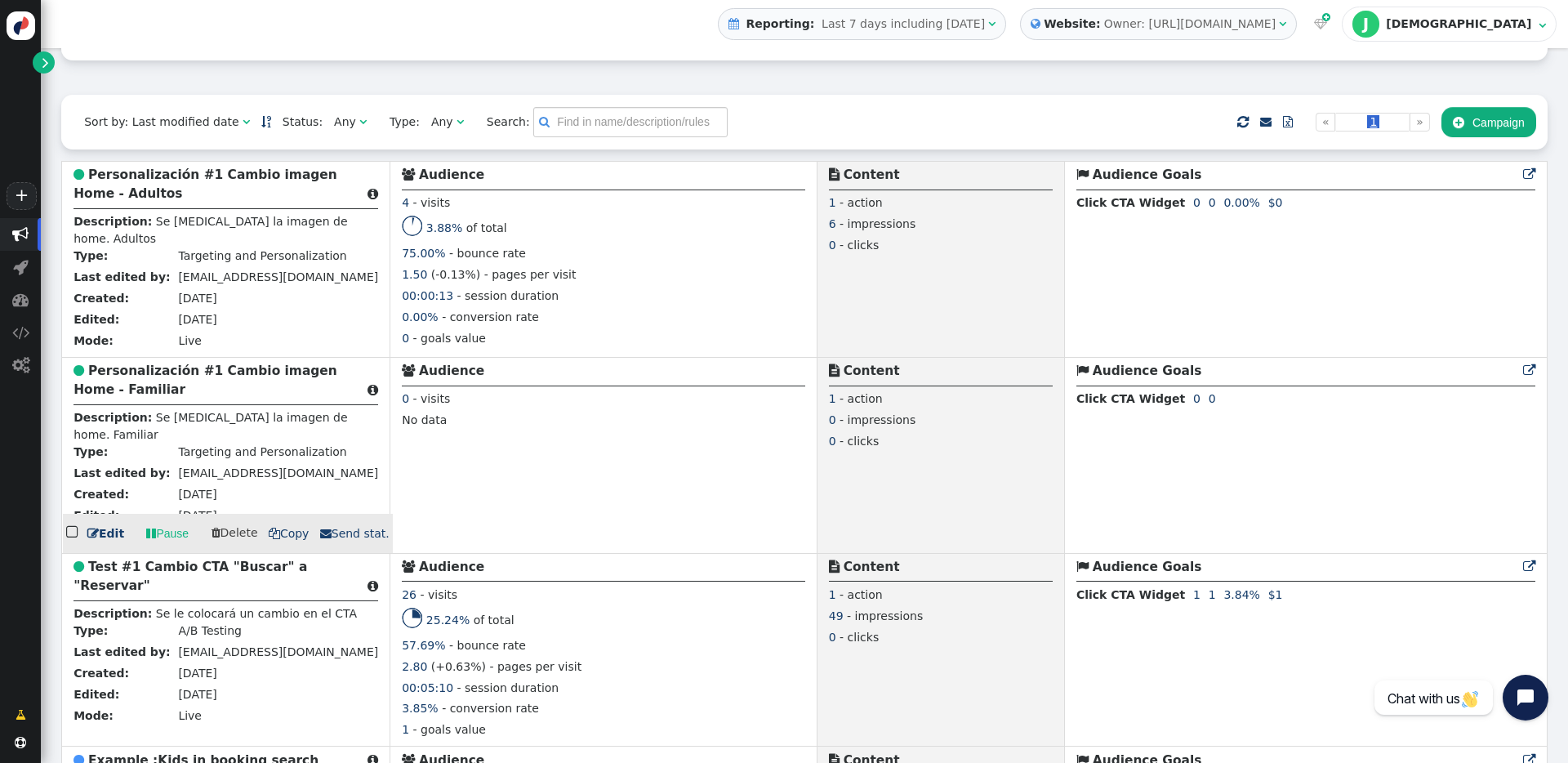
click at [93, 539] on span "" at bounding box center [93, 533] width 12 height 12
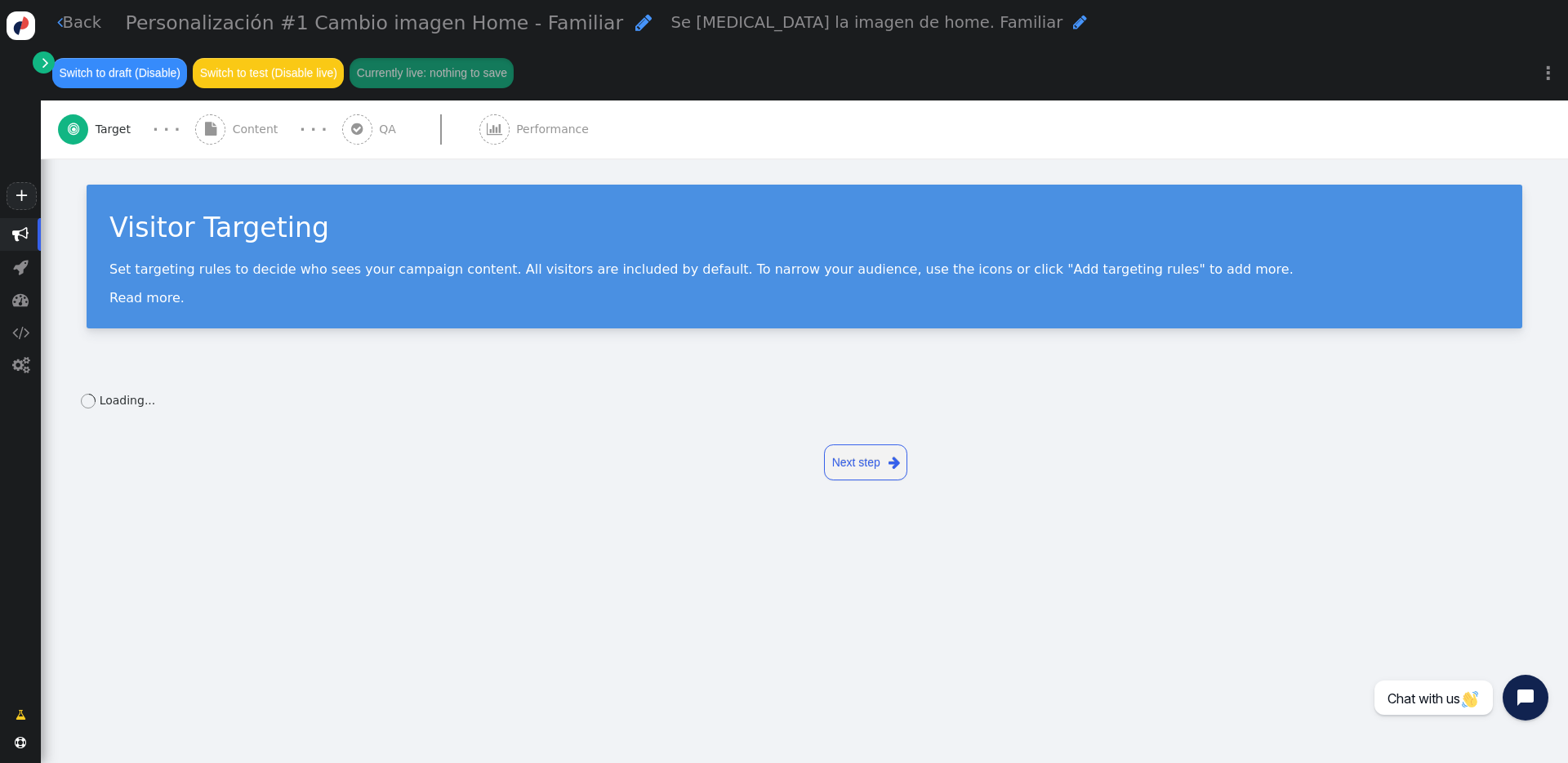
click at [220, 100] on div " Content" at bounding box center [240, 129] width 90 height 58
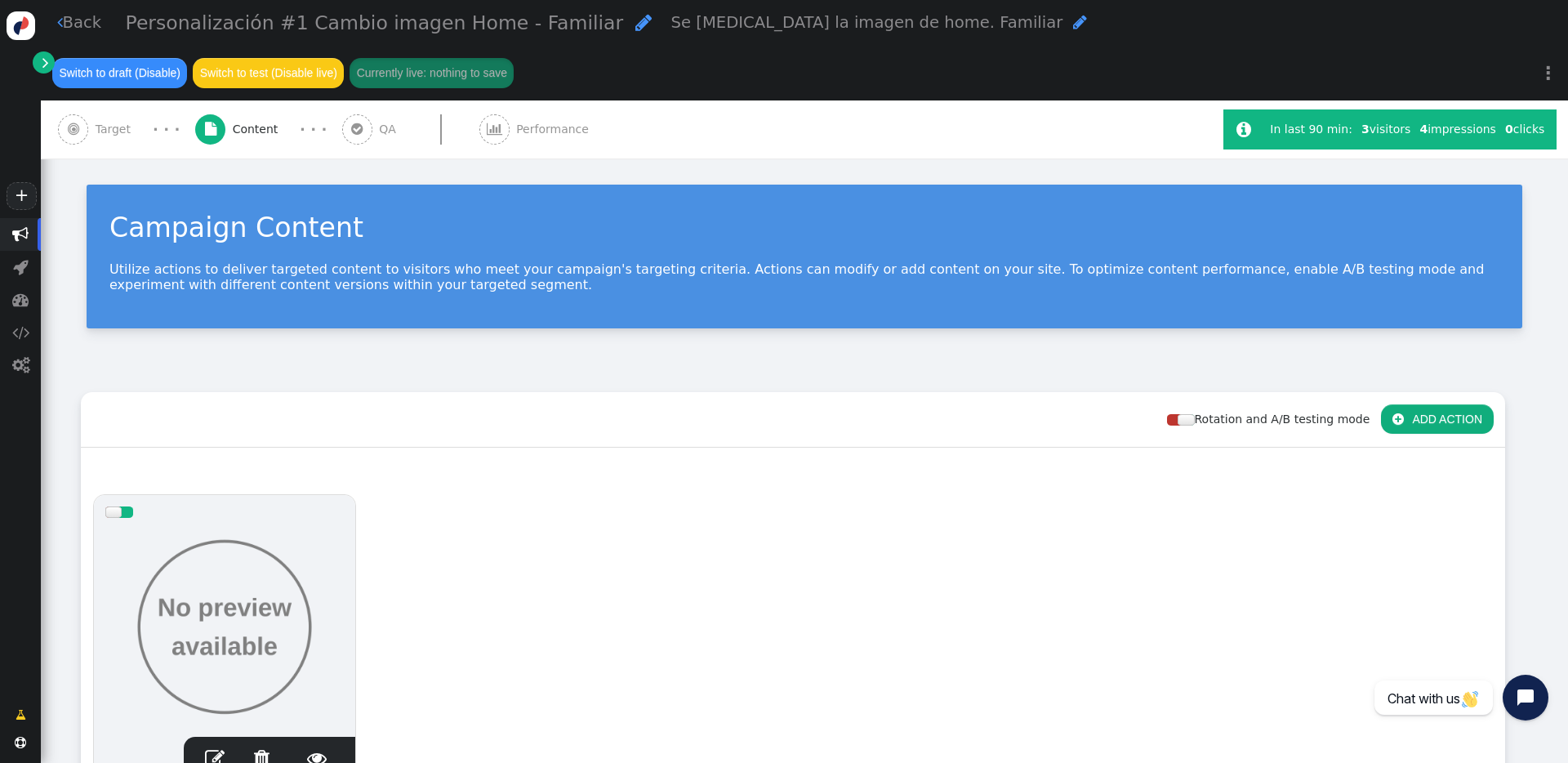
scroll to position [331, 0]
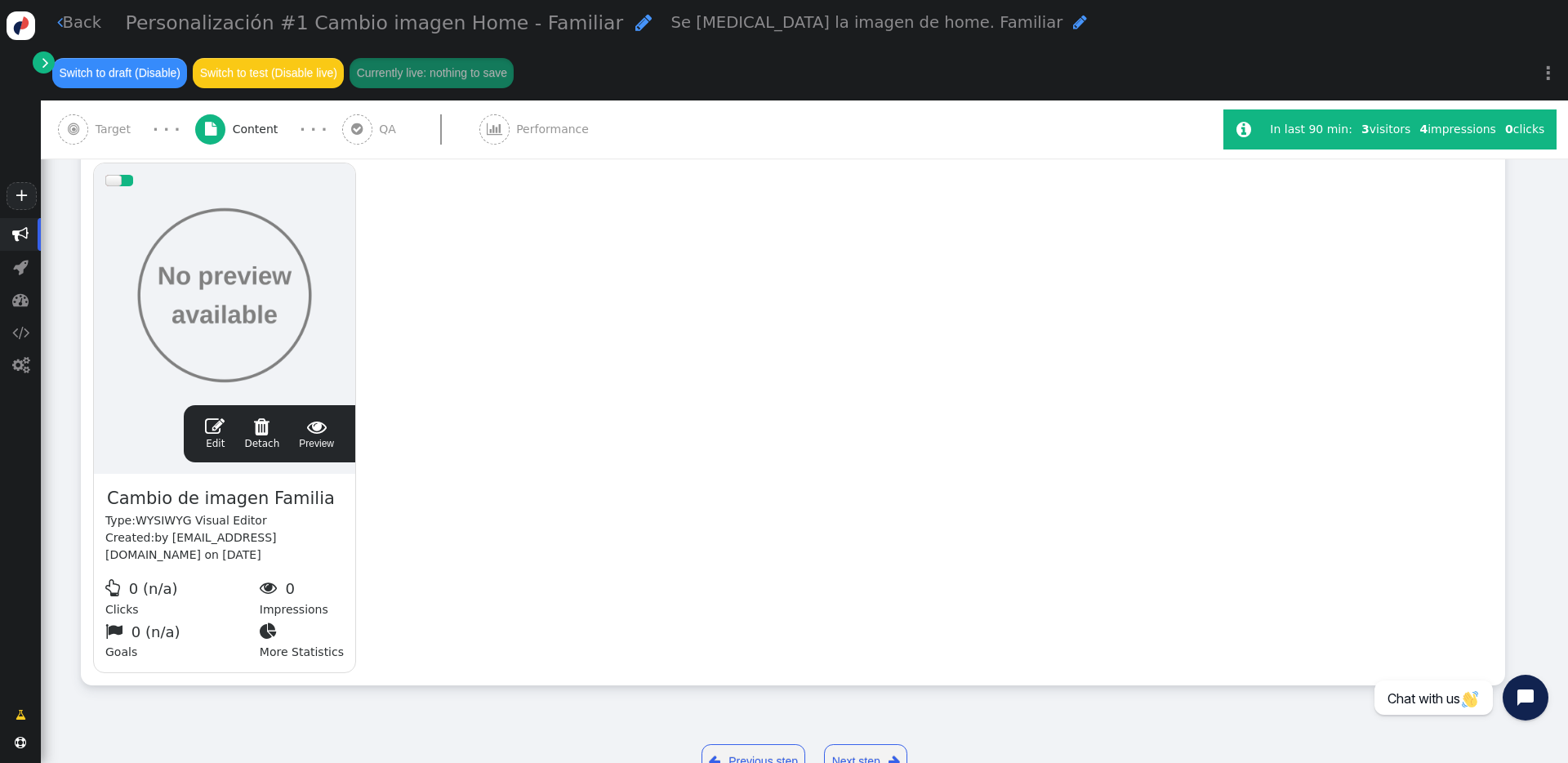
click at [210, 416] on span "" at bounding box center [215, 426] width 20 height 20
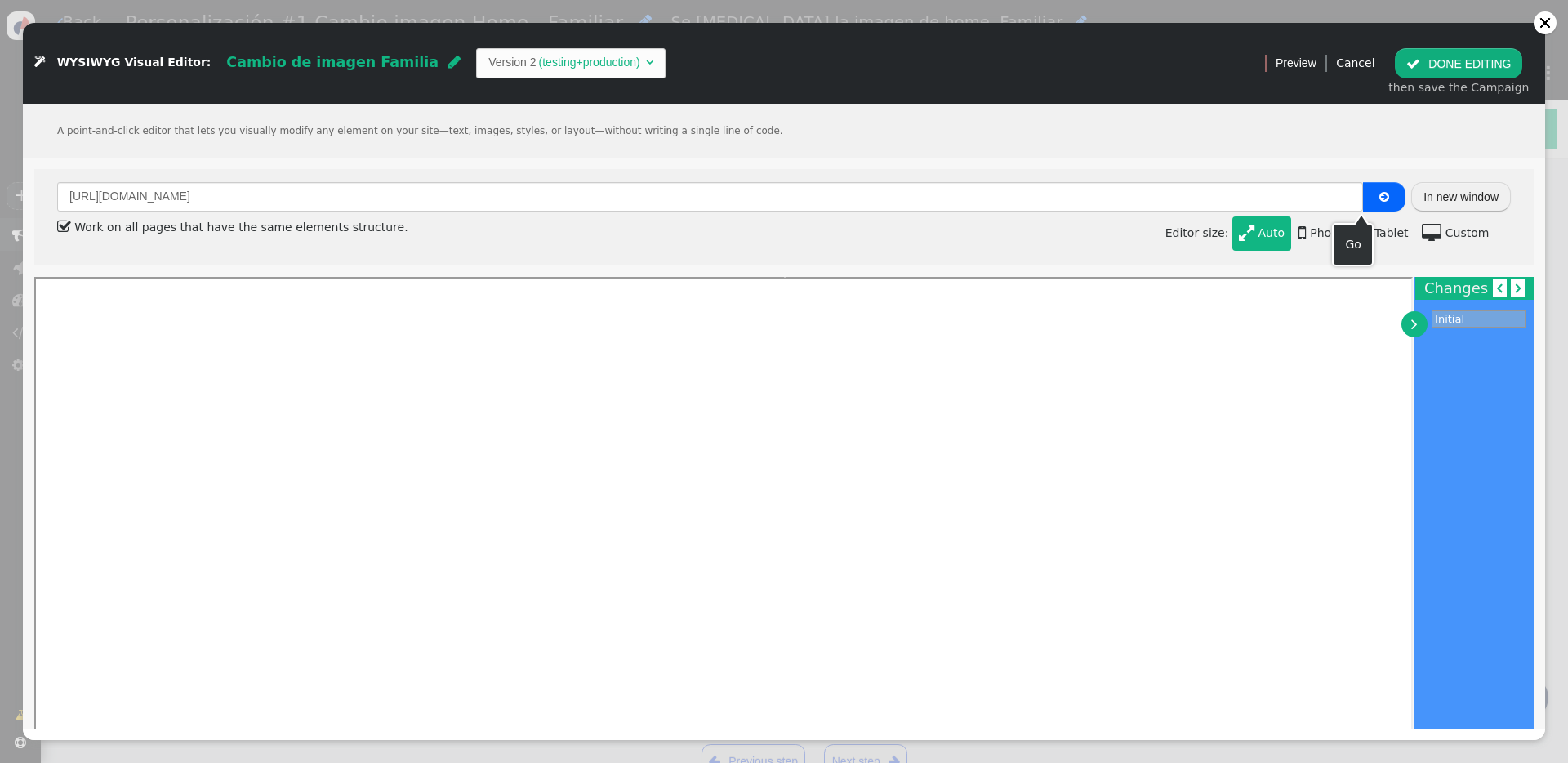
click at [1175, 200] on button "In new window" at bounding box center [1461, 196] width 99 height 30
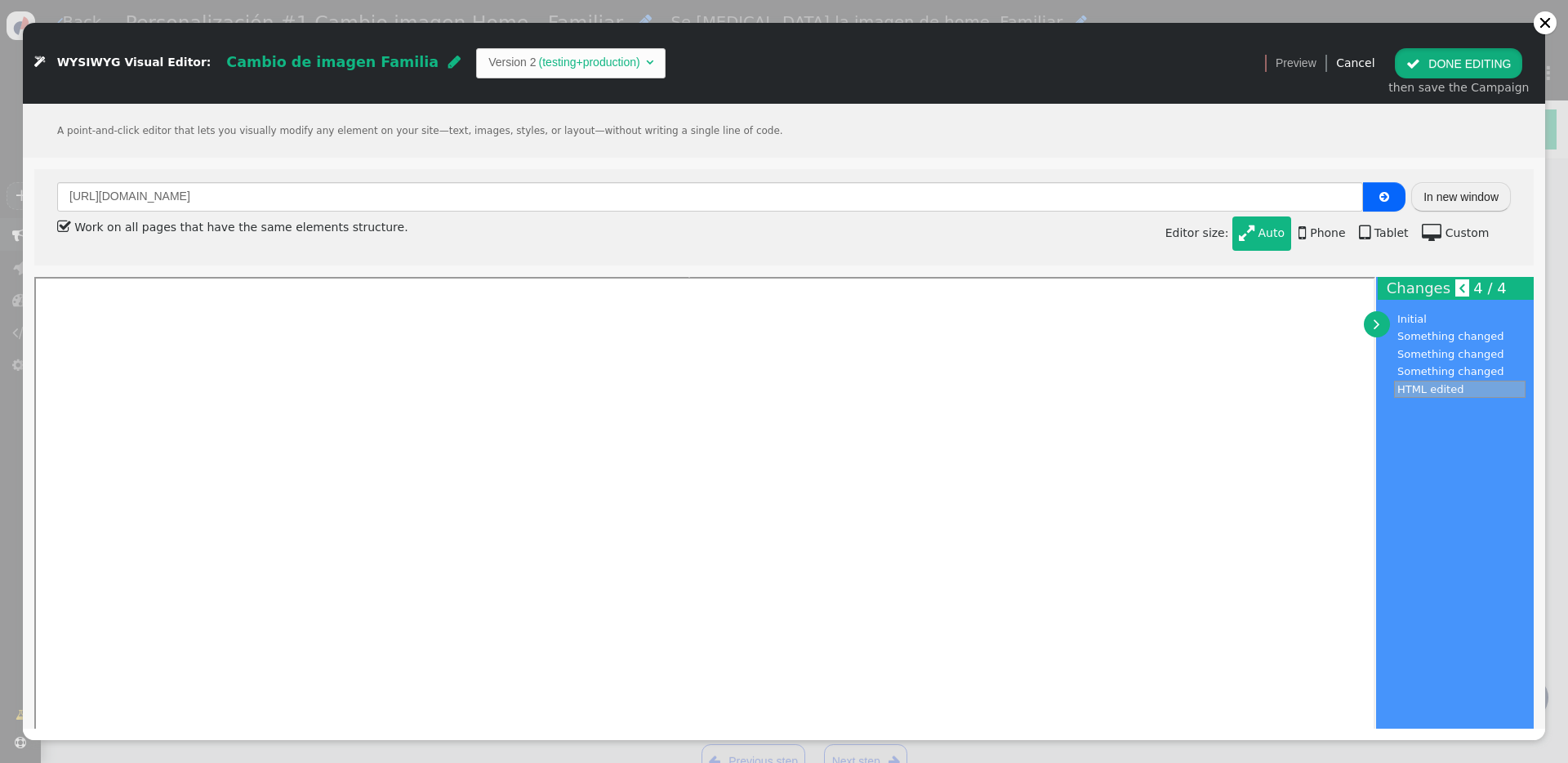
click at [1175, 70] on button " DONE EDITING" at bounding box center [1459, 63] width 127 height 30
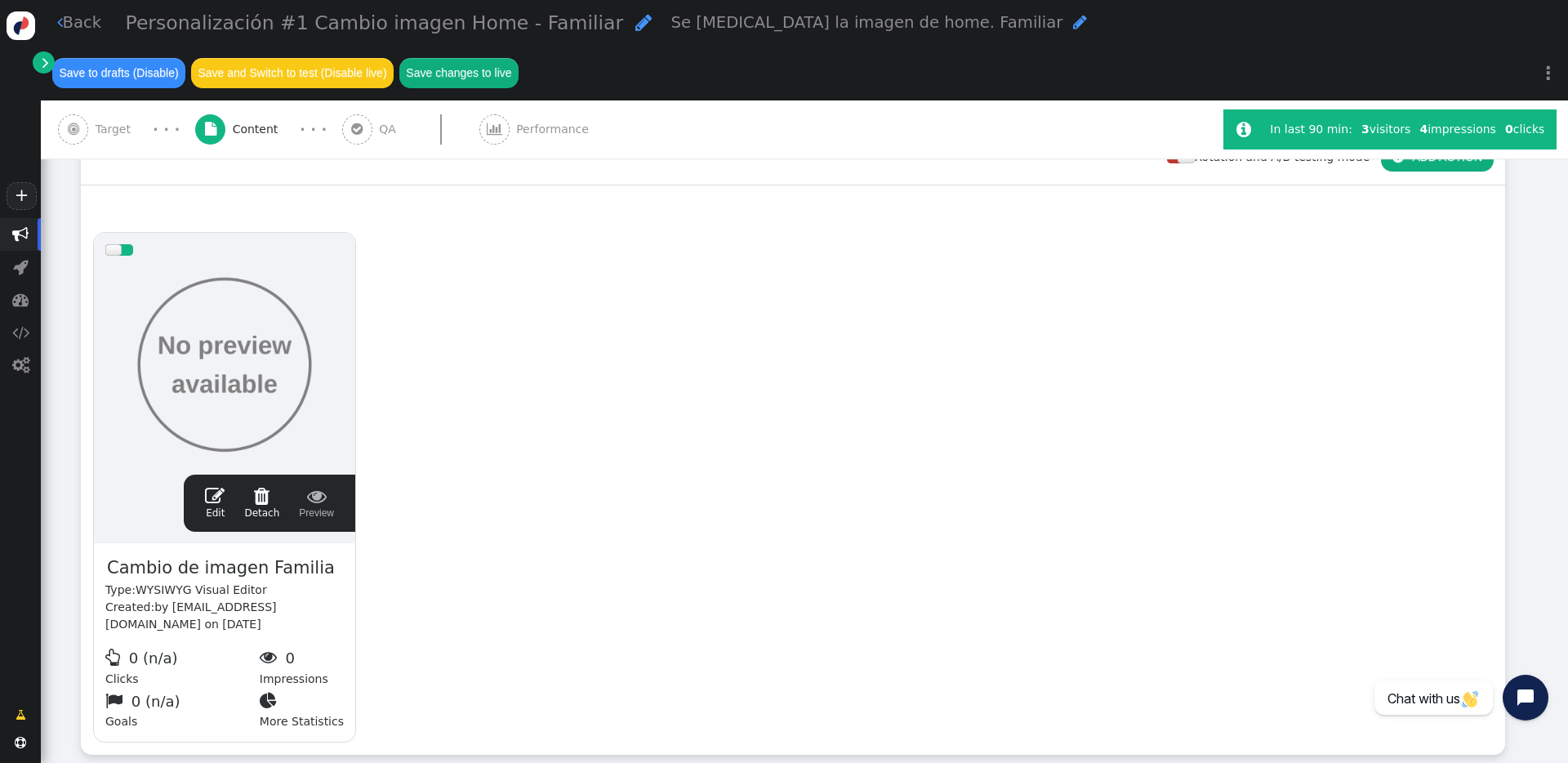
scroll to position [181, 0]
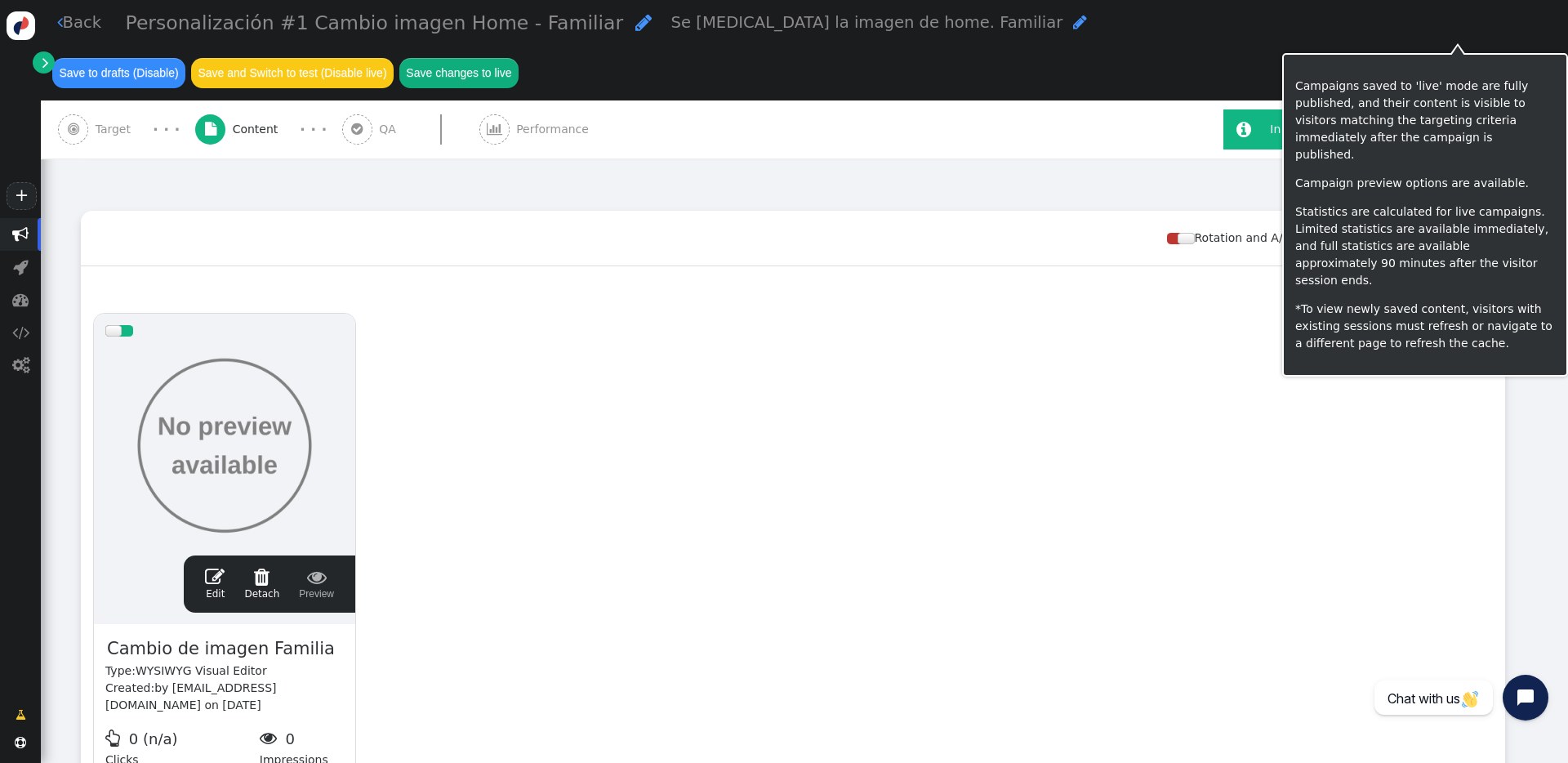
click at [518, 58] on button "Save changes to live" at bounding box center [458, 73] width 119 height 30
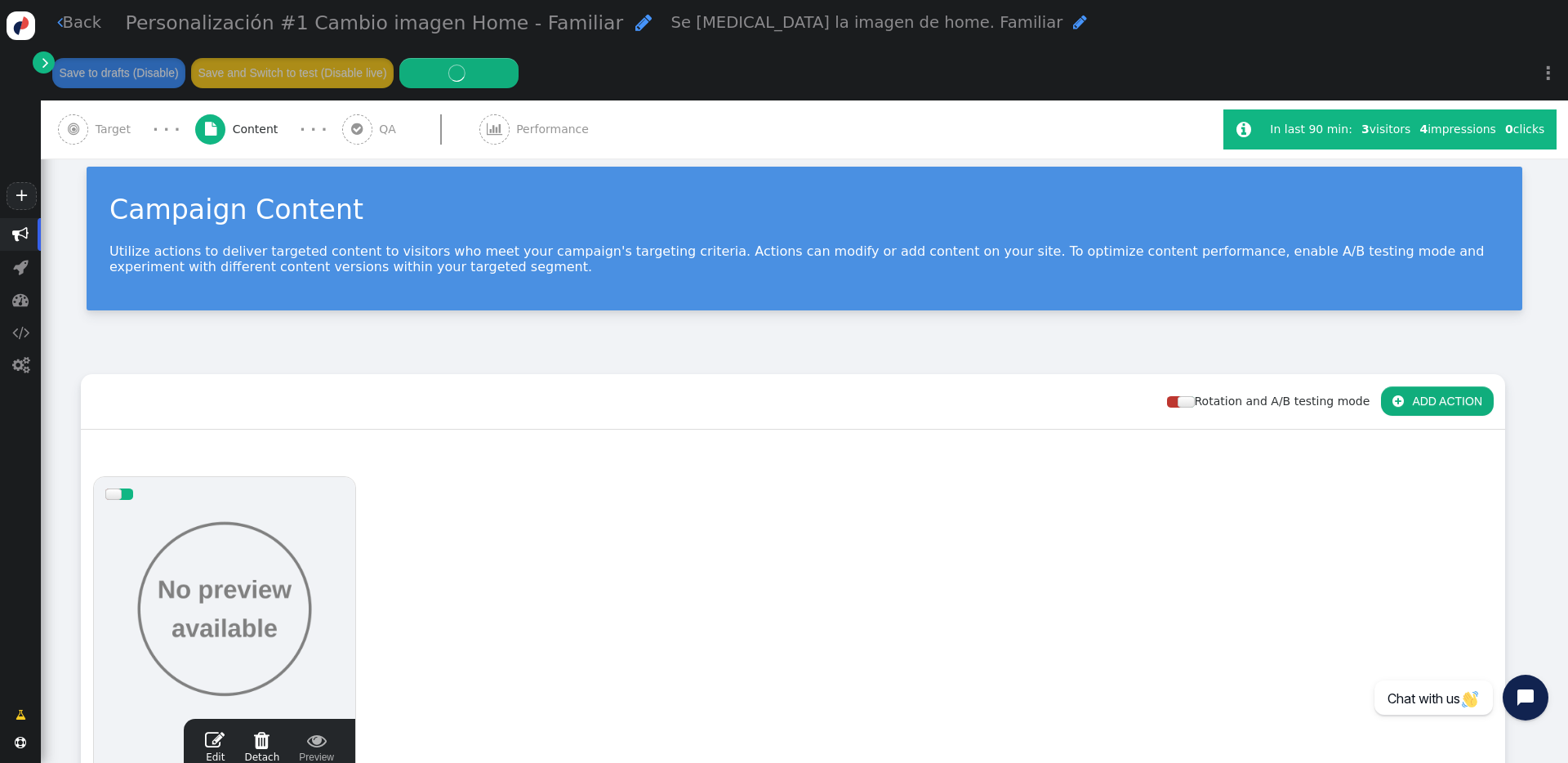
scroll to position [0, 0]
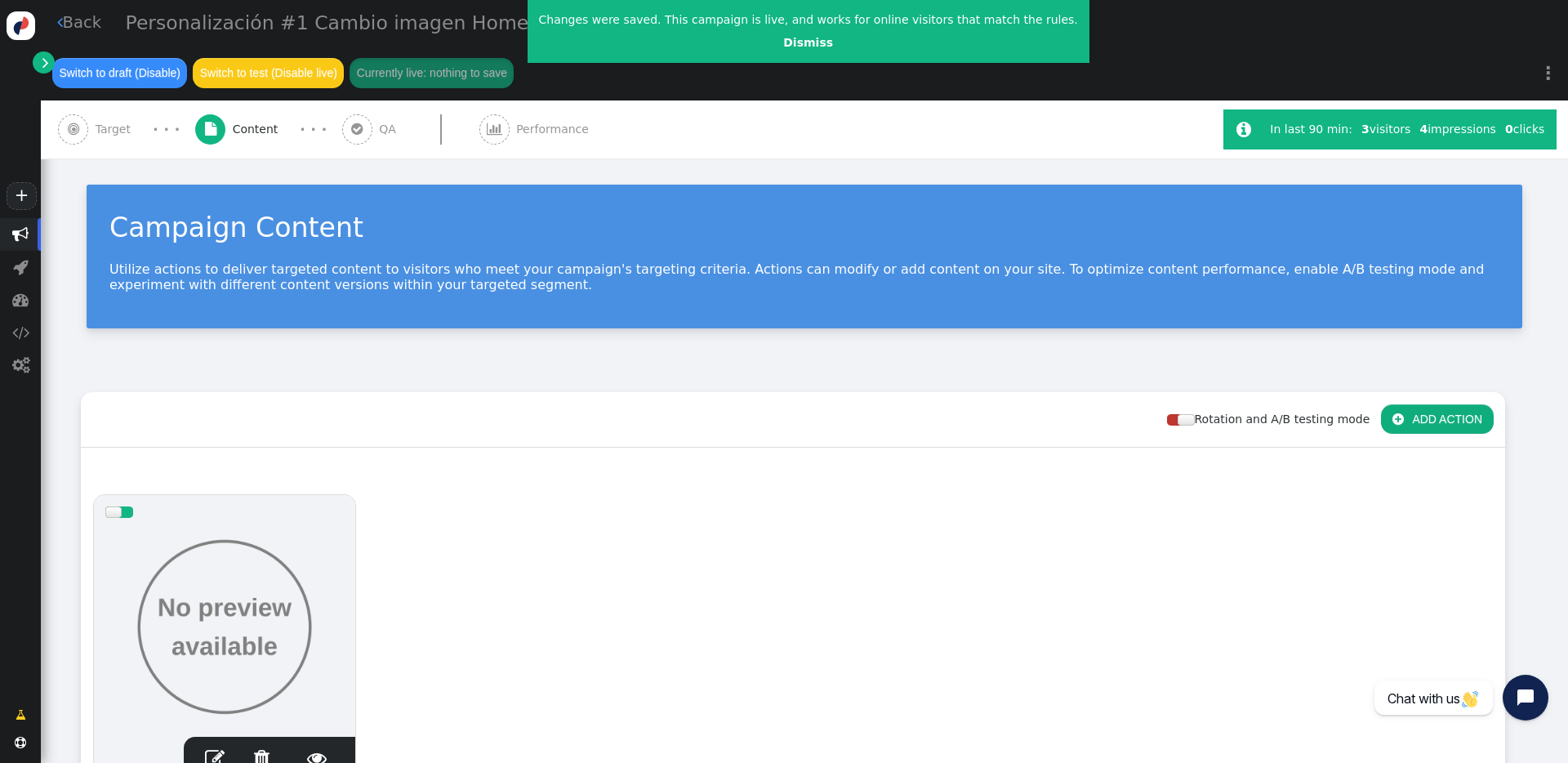
click at [69, 123] on span "" at bounding box center [73, 129] width 12 height 13
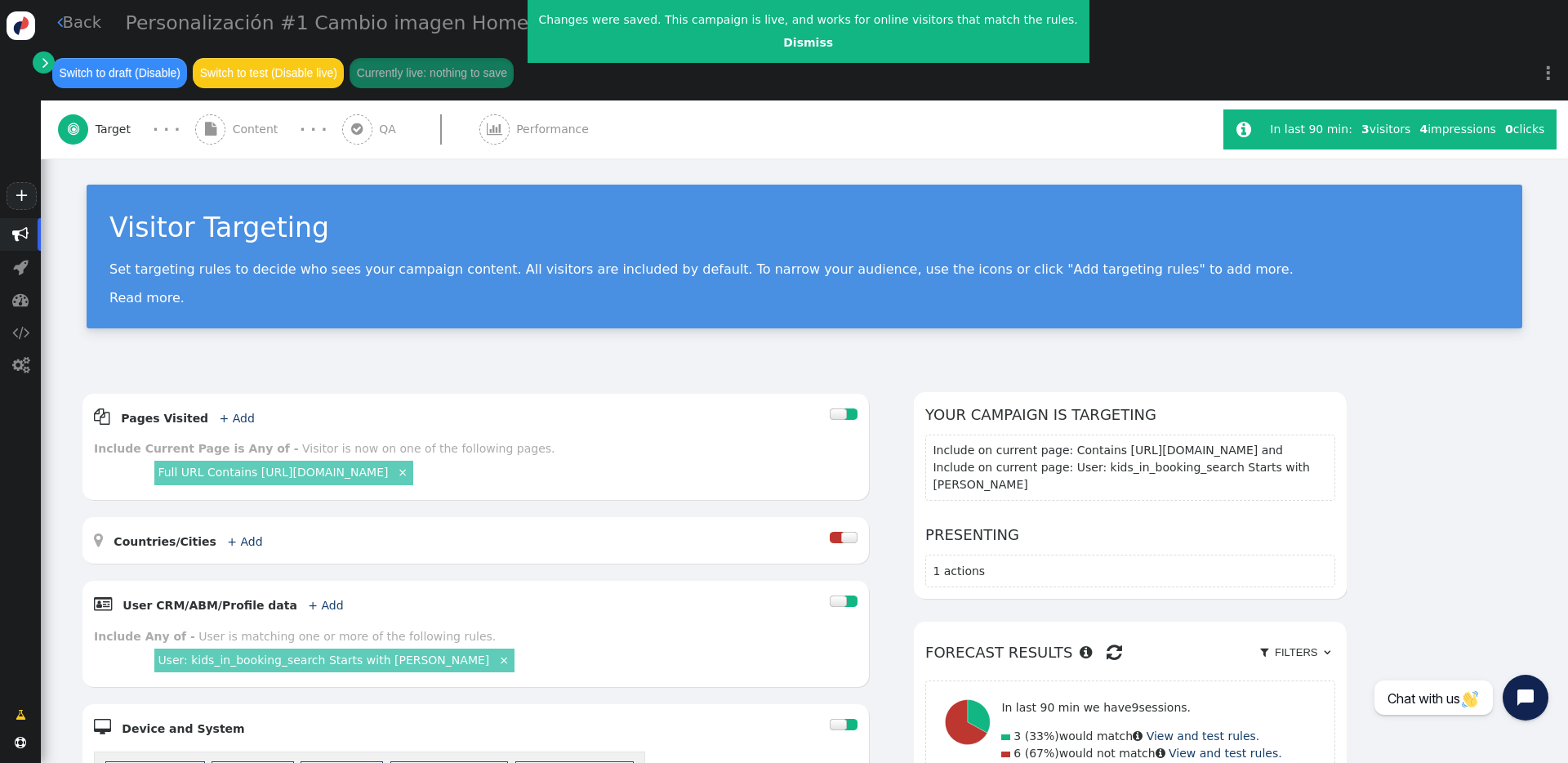
click at [64, 29] on link " Back" at bounding box center [80, 22] width 45 height 23
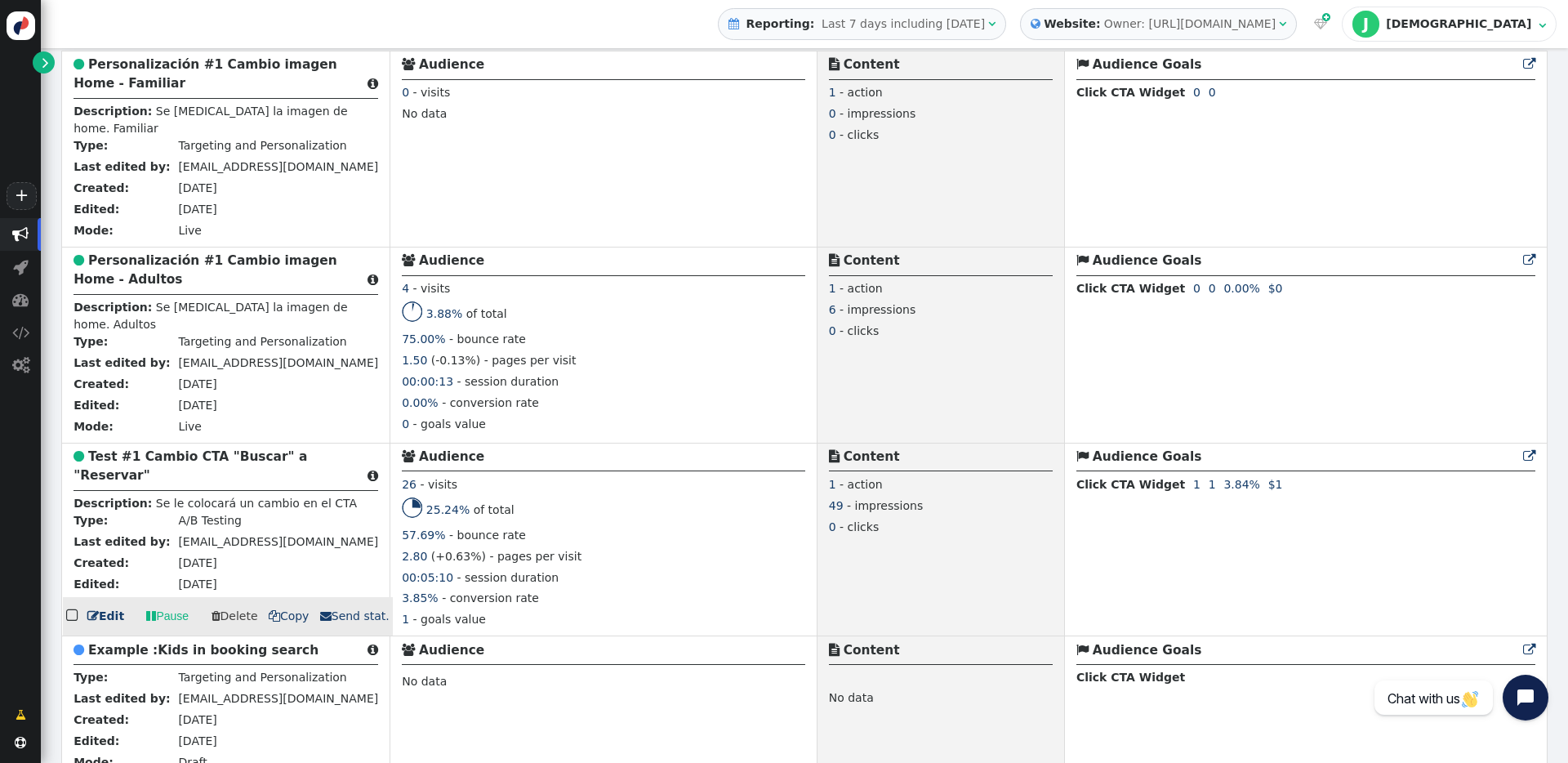
scroll to position [457, 0]
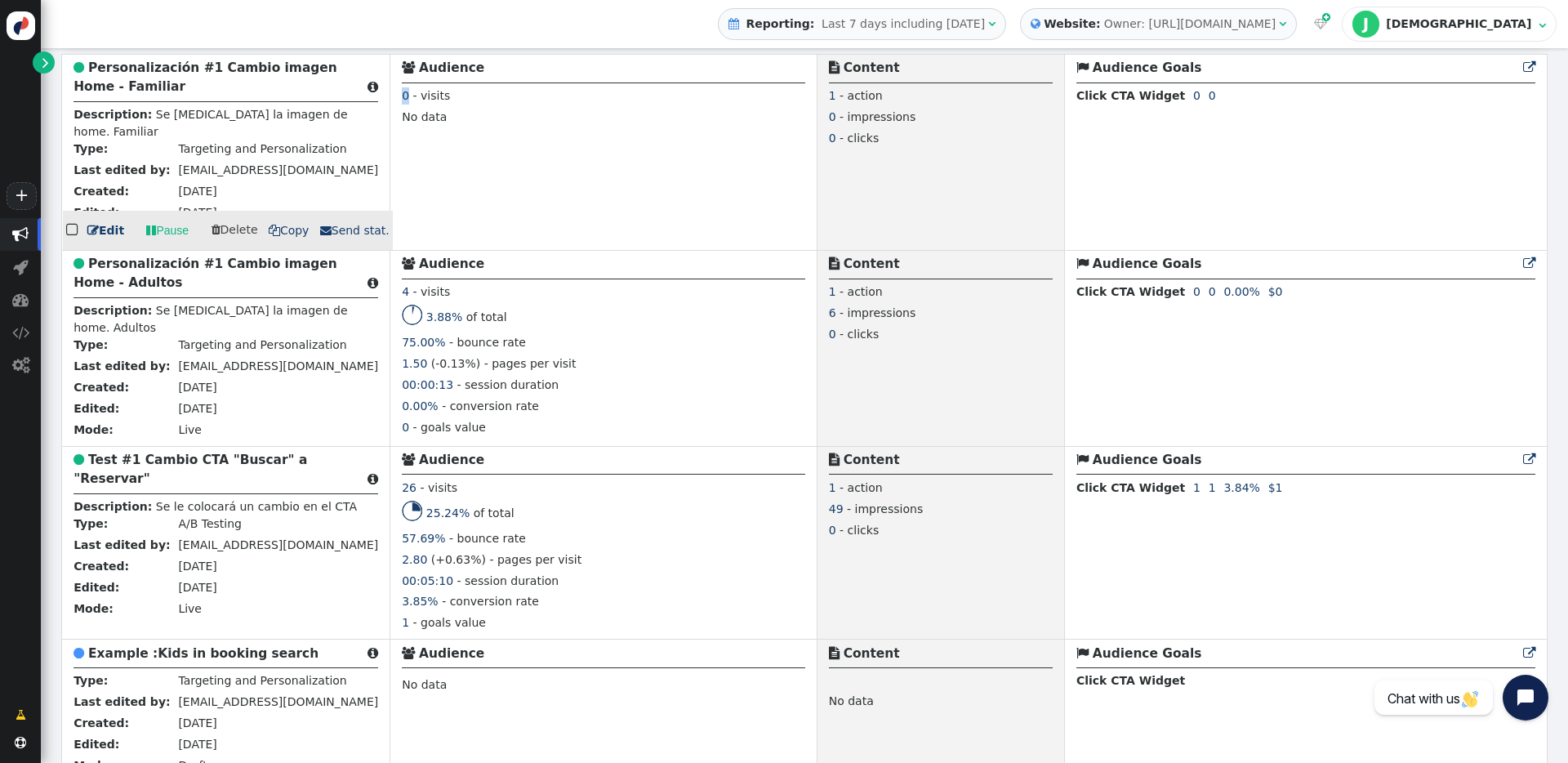
drag, startPoint x: 349, startPoint y: 98, endPoint x: 337, endPoint y: 100, distance: 12.2
click at [390, 100] on td " Audience 0 - visits No data" at bounding box center [604, 152] width 427 height 196
click at [512, 145] on div at bounding box center [604, 144] width 403 height 4
